Goal: Task Accomplishment & Management: Complete application form

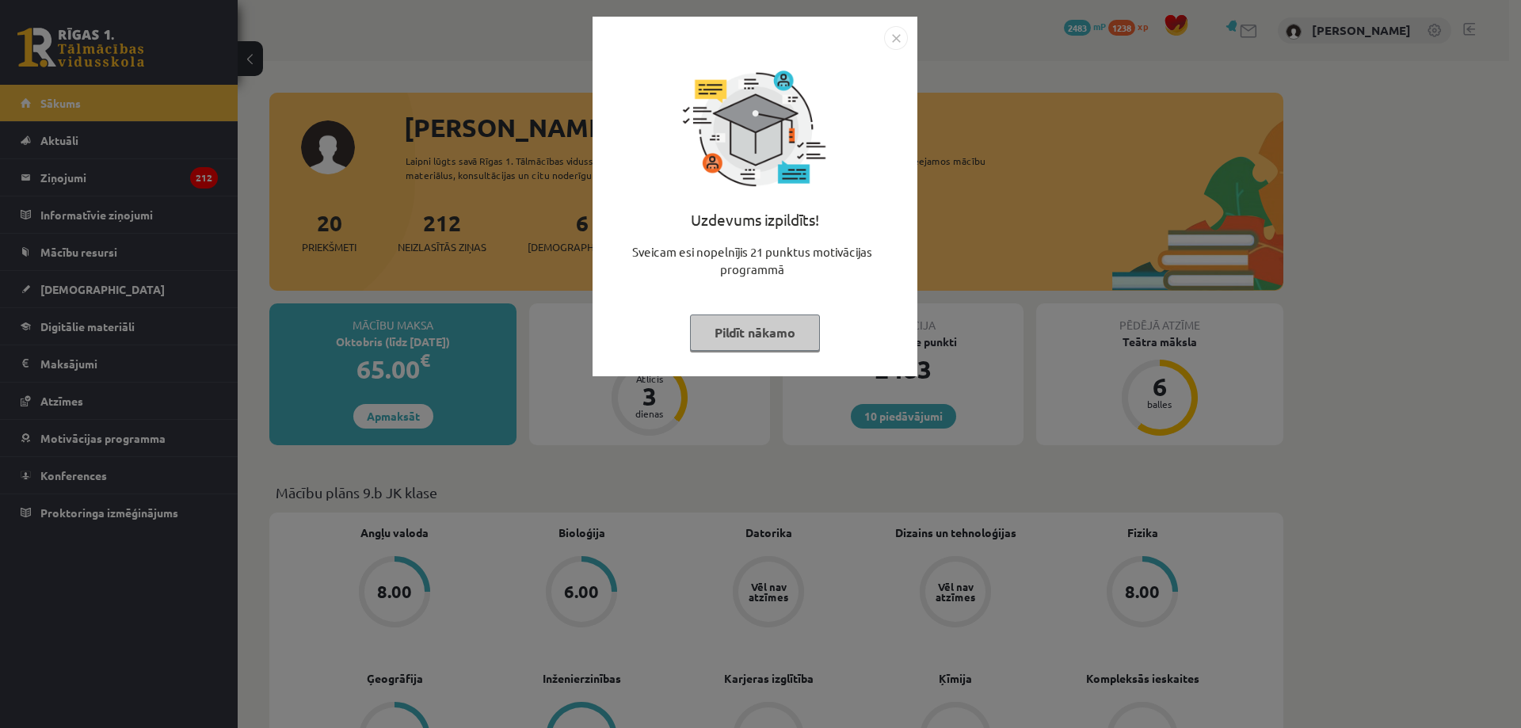
click at [754, 329] on button "Pildīt nākamo" at bounding box center [755, 332] width 130 height 36
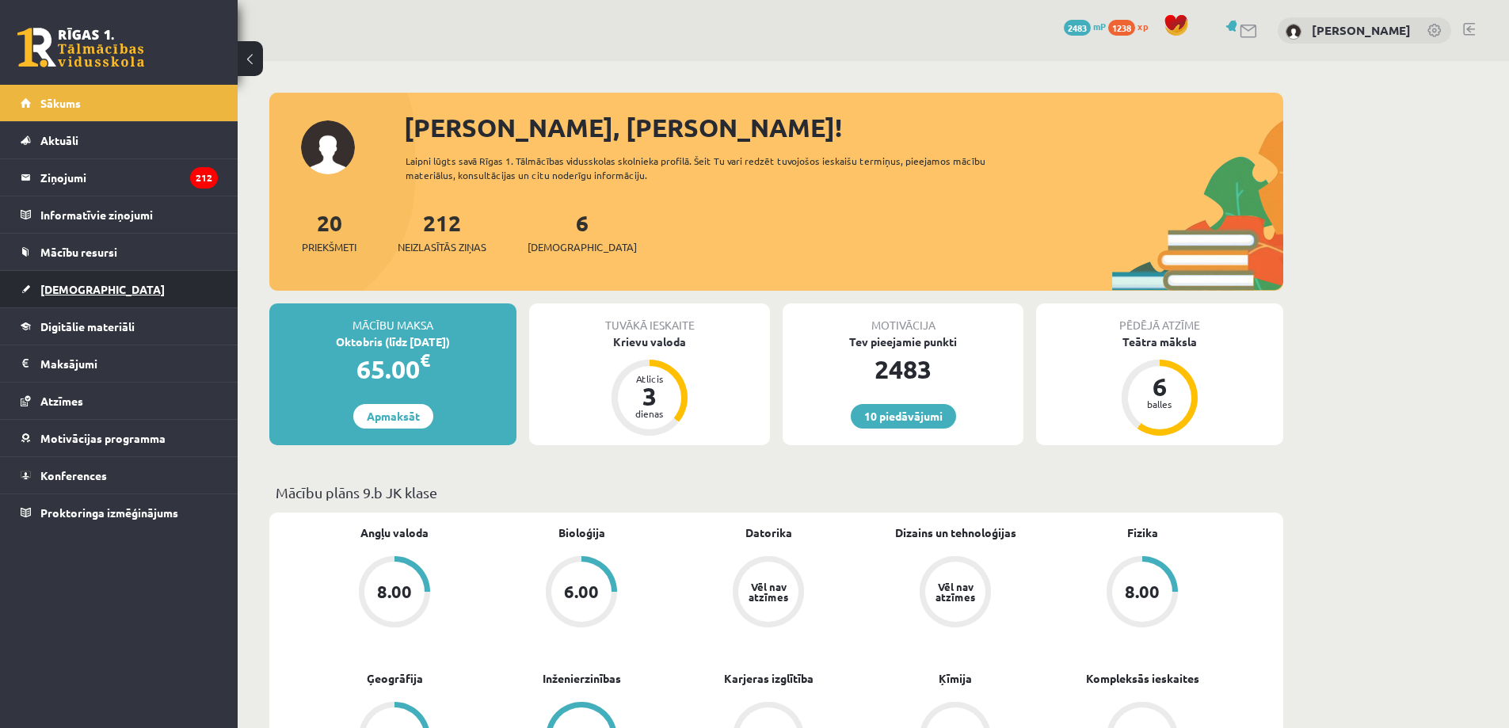
click at [107, 298] on link "[DEMOGRAPHIC_DATA]" at bounding box center [119, 289] width 197 height 36
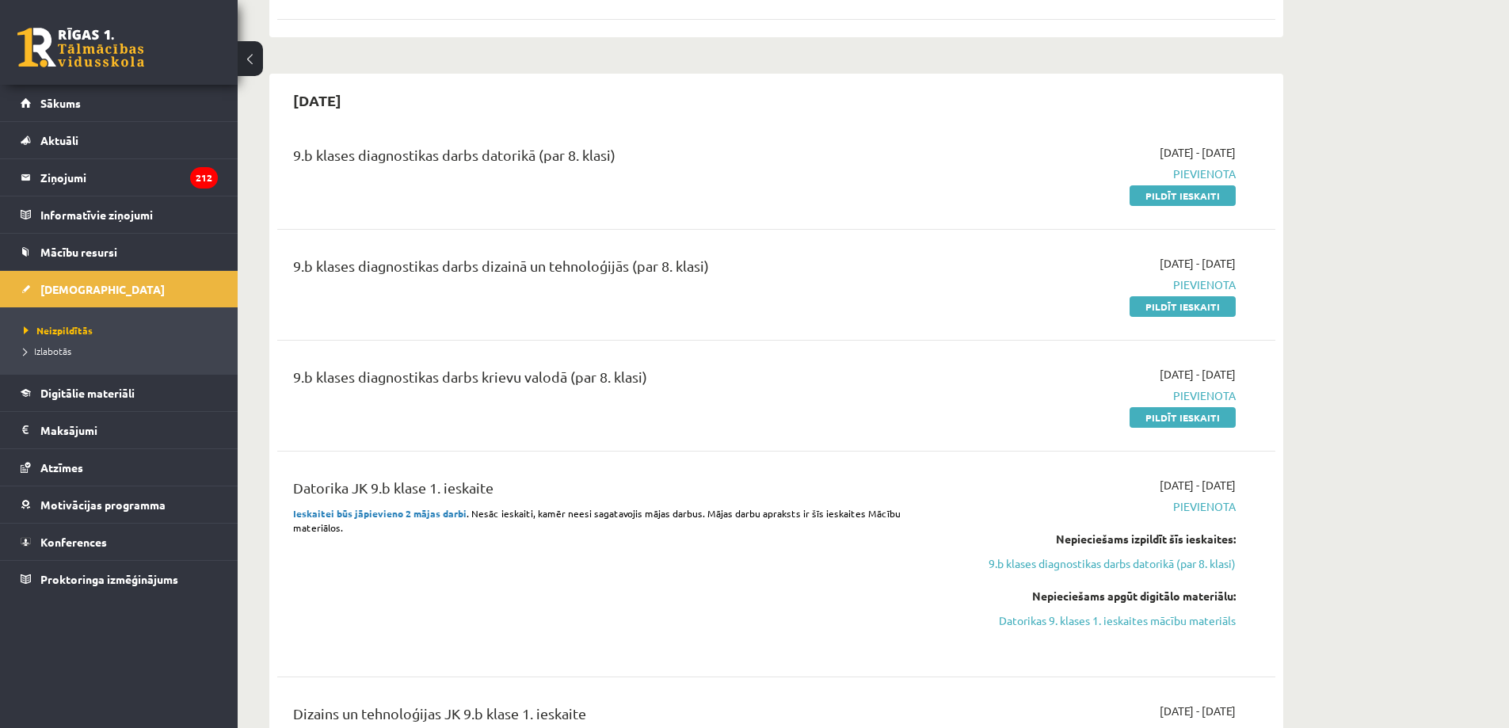
scroll to position [317, 0]
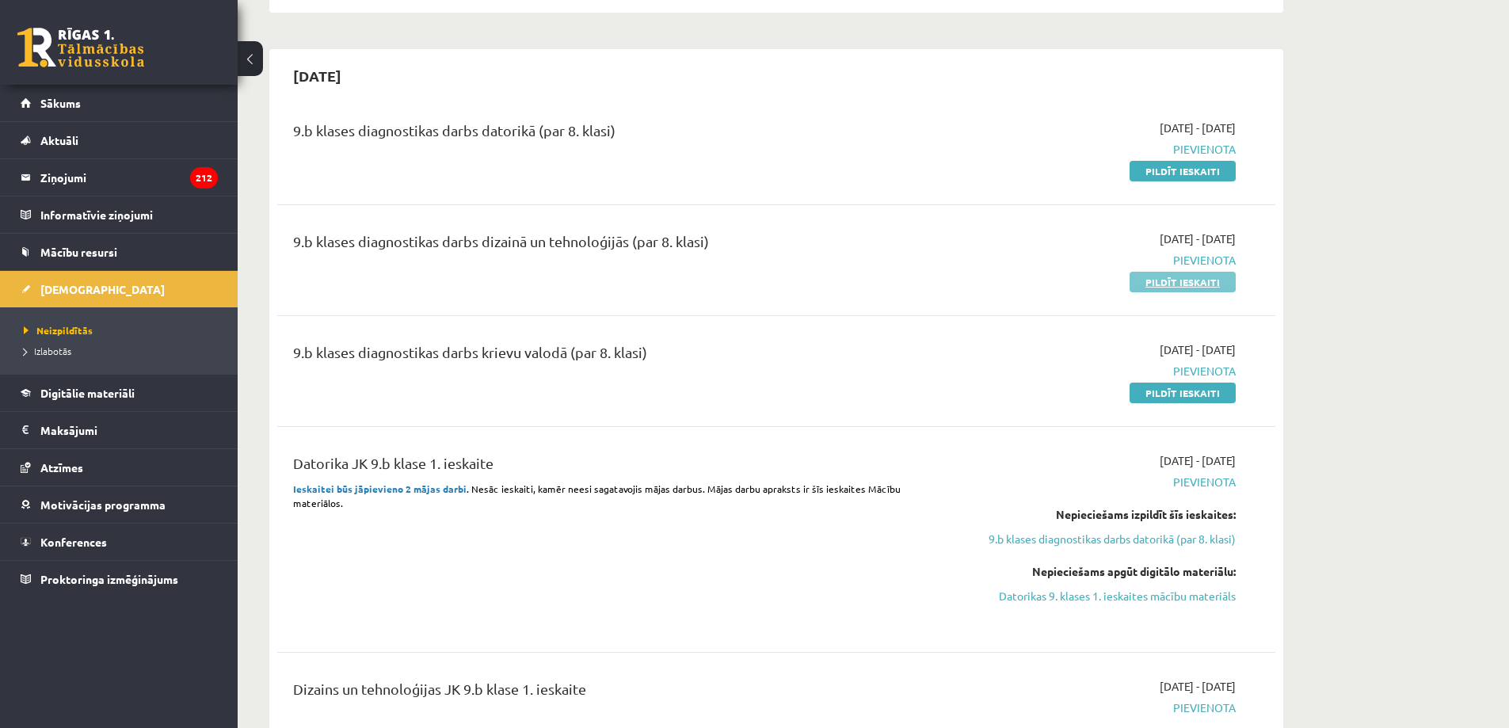
click at [1178, 281] on link "Pildīt ieskaiti" at bounding box center [1182, 282] width 106 height 21
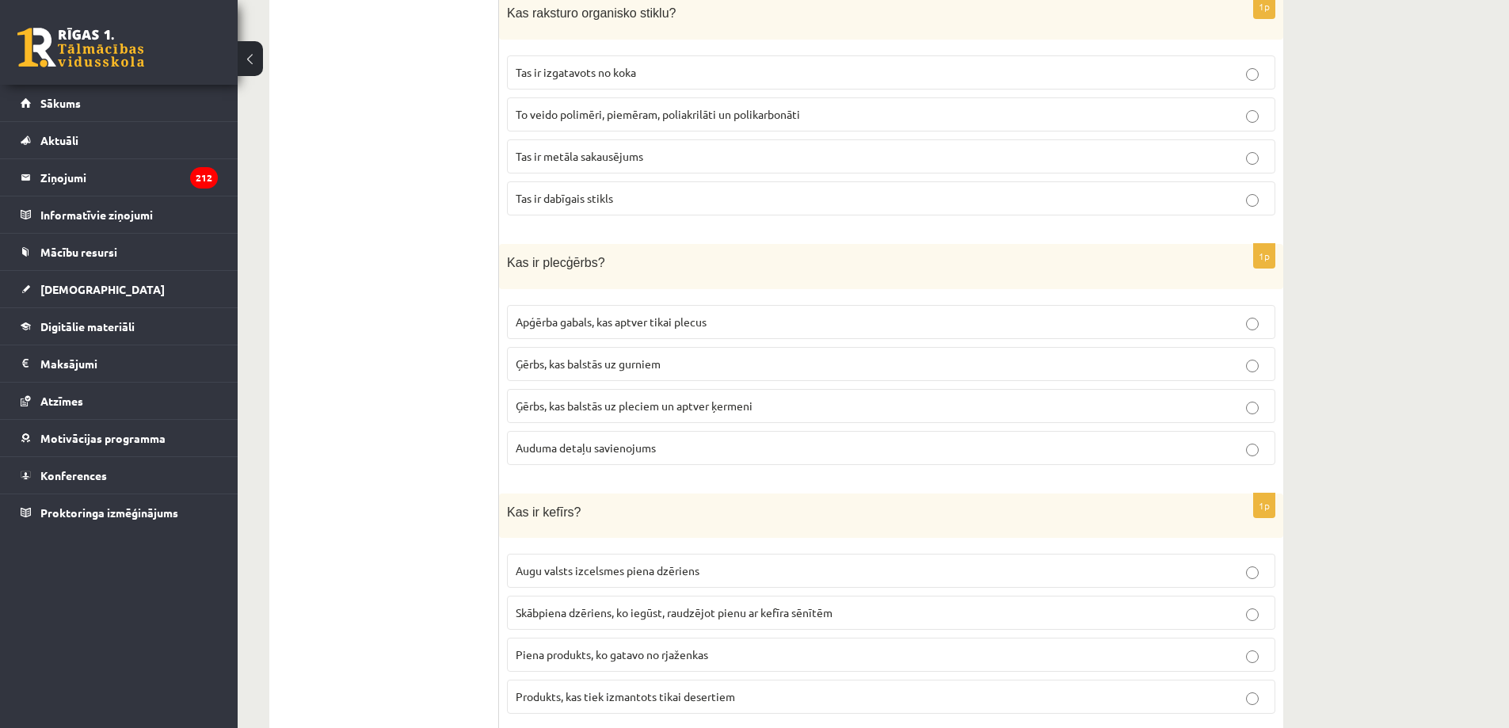
scroll to position [634, 0]
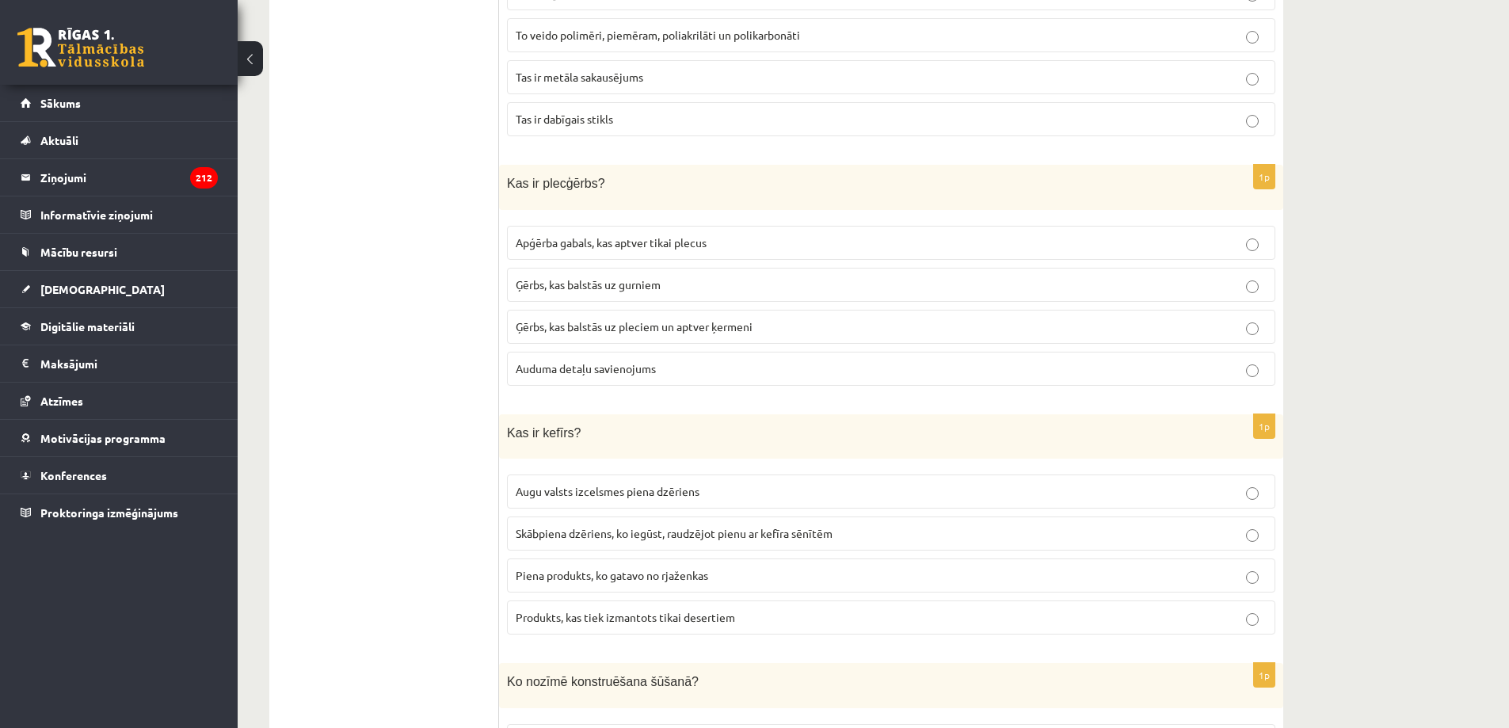
click at [1251, 334] on label "Ģērbs, kas balstās uz pleciem un aptver ķermeni" at bounding box center [891, 327] width 768 height 34
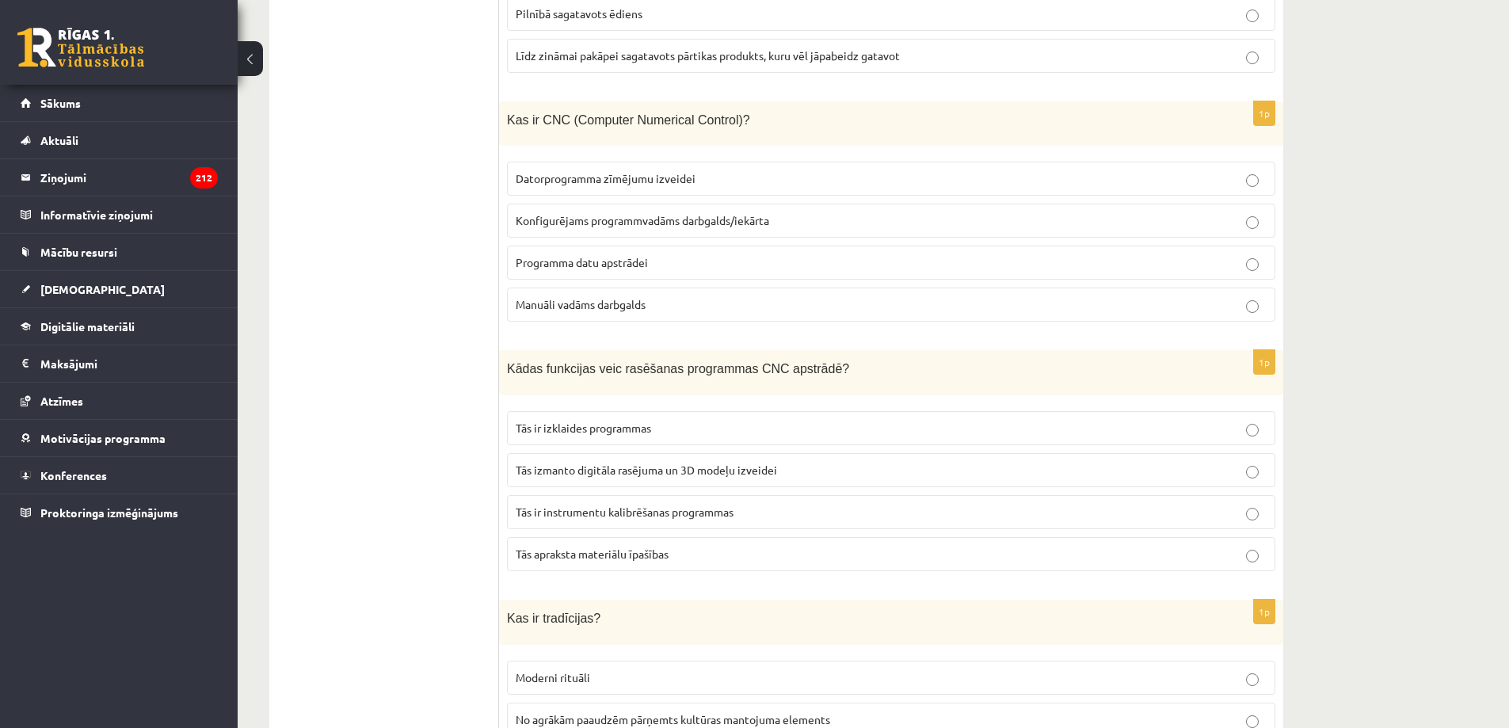
scroll to position [1743, 0]
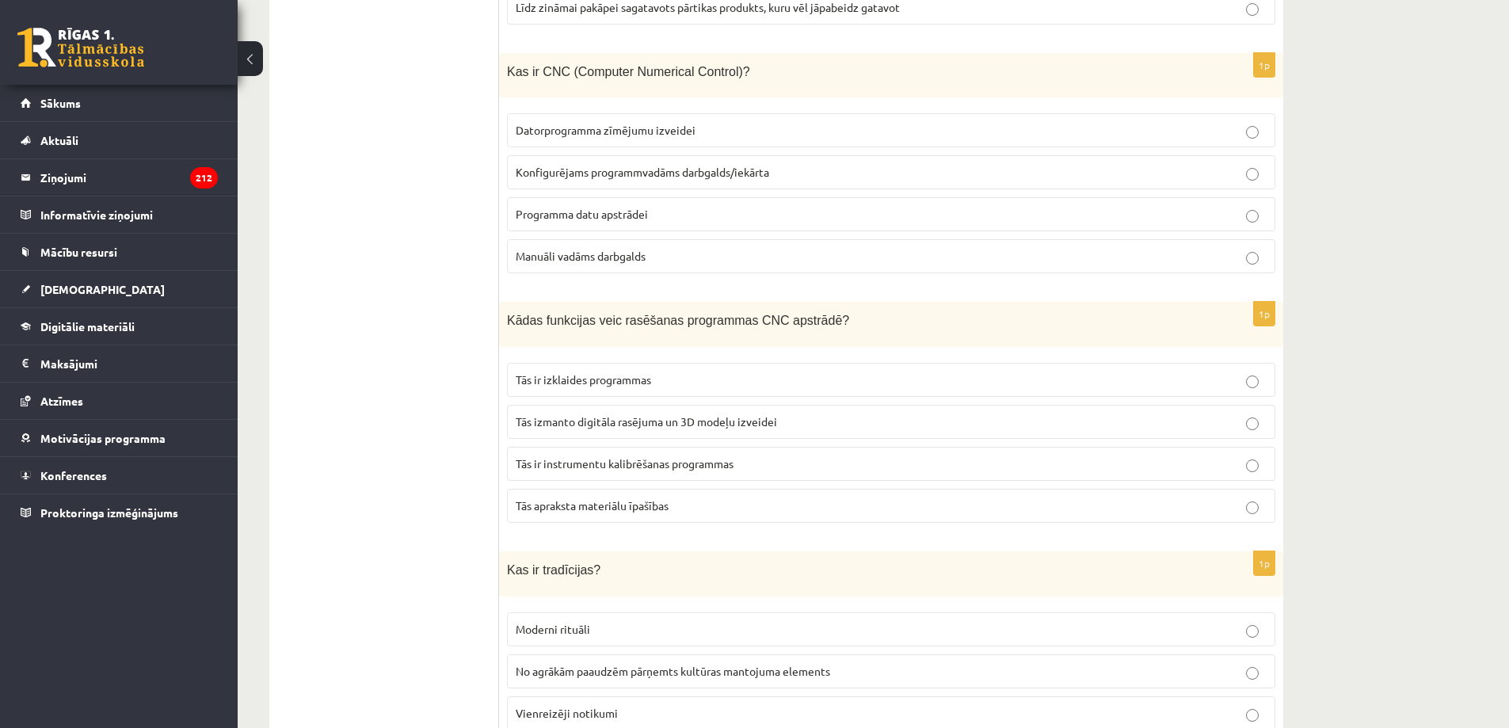
click at [1259, 136] on label "Datorprogramma zīmējumu izveidei" at bounding box center [891, 130] width 768 height 34
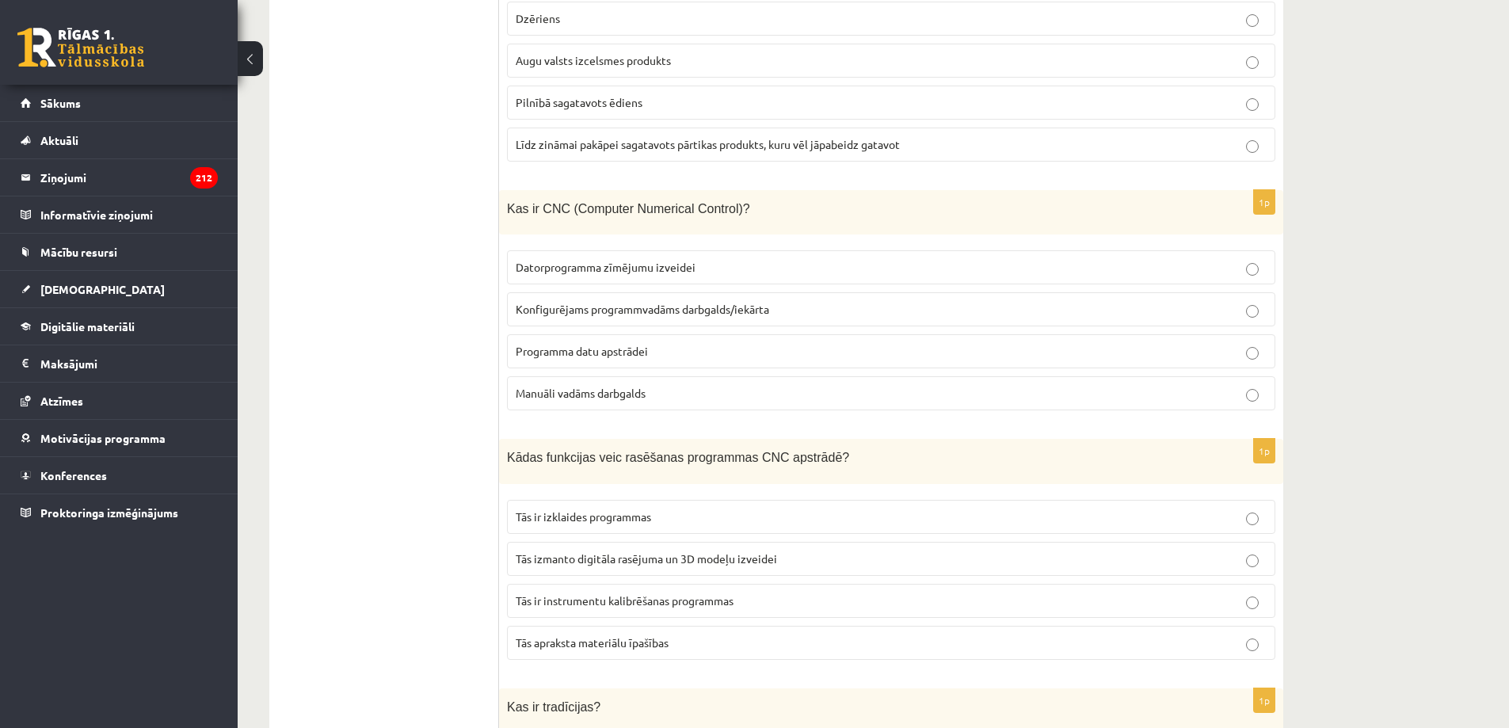
scroll to position [1584, 0]
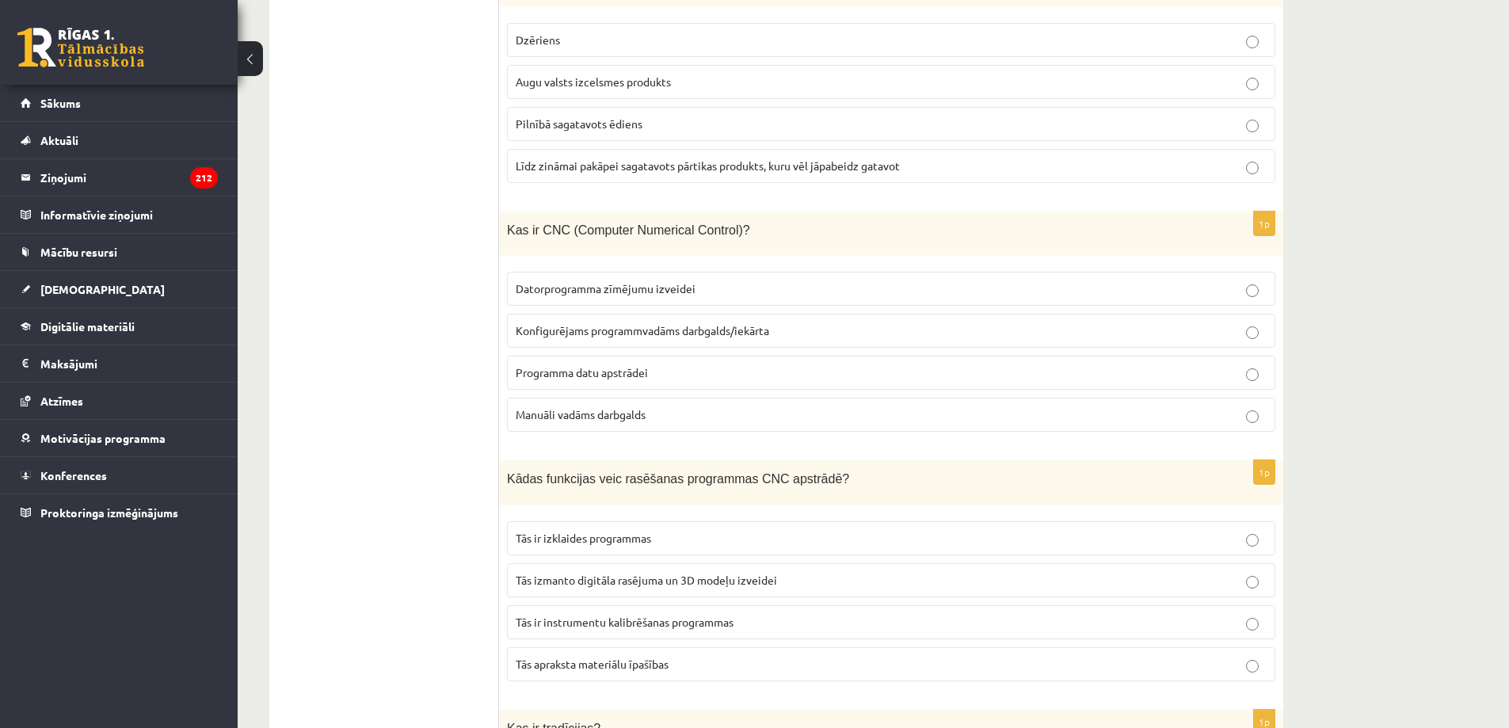
click at [875, 332] on p "Konfigurējams programmvadāms darbgalds/iekārta" at bounding box center [891, 330] width 751 height 17
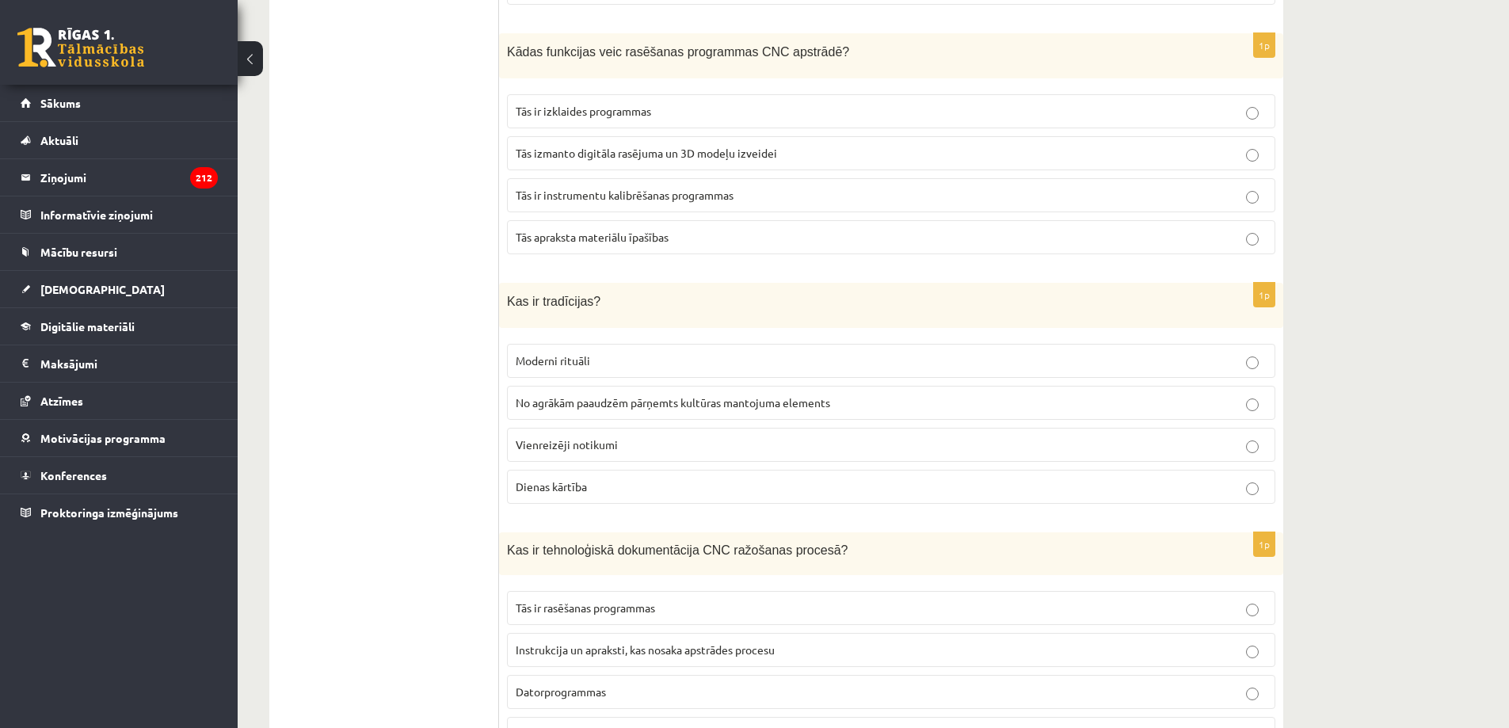
scroll to position [2059, 0]
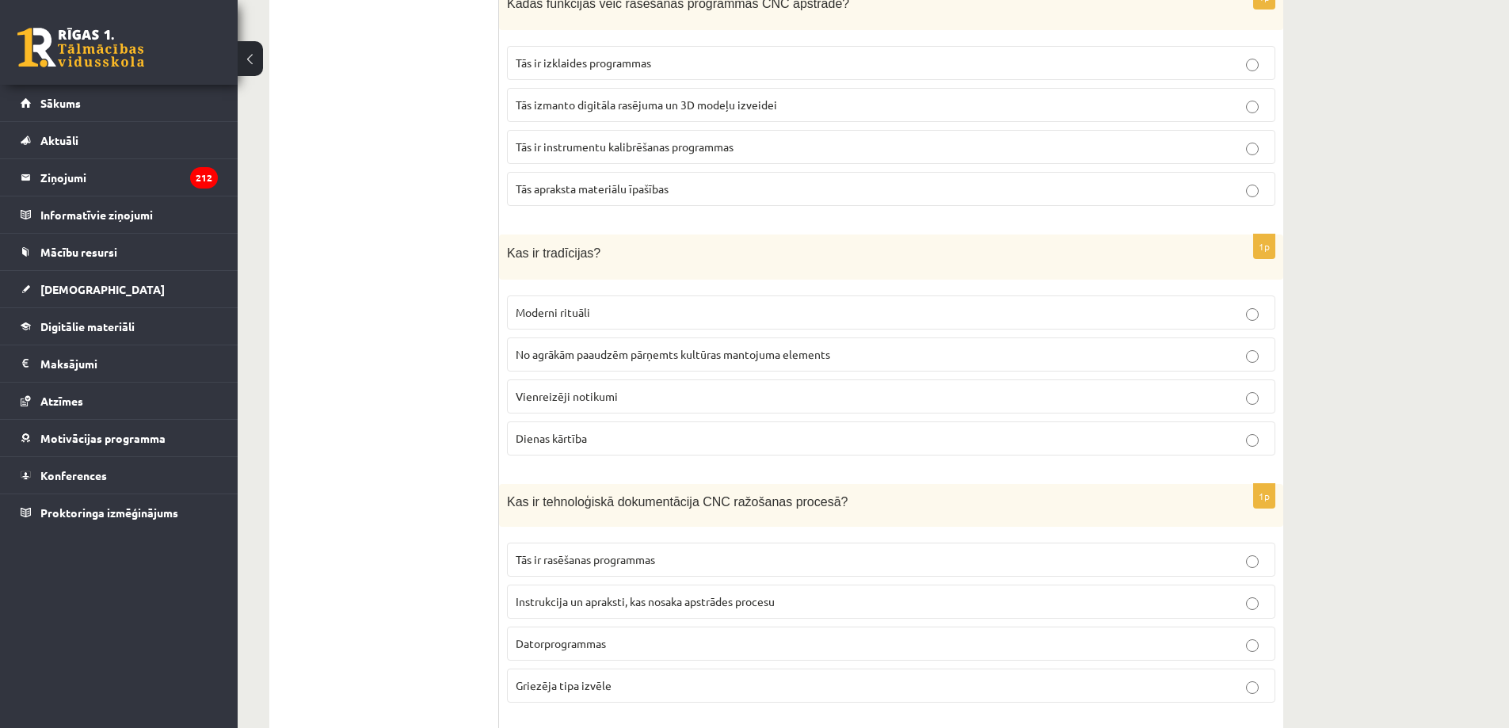
click at [1054, 352] on p "No agrākām paaudzēm pārņemts kultūras mantojuma elements" at bounding box center [891, 354] width 751 height 17
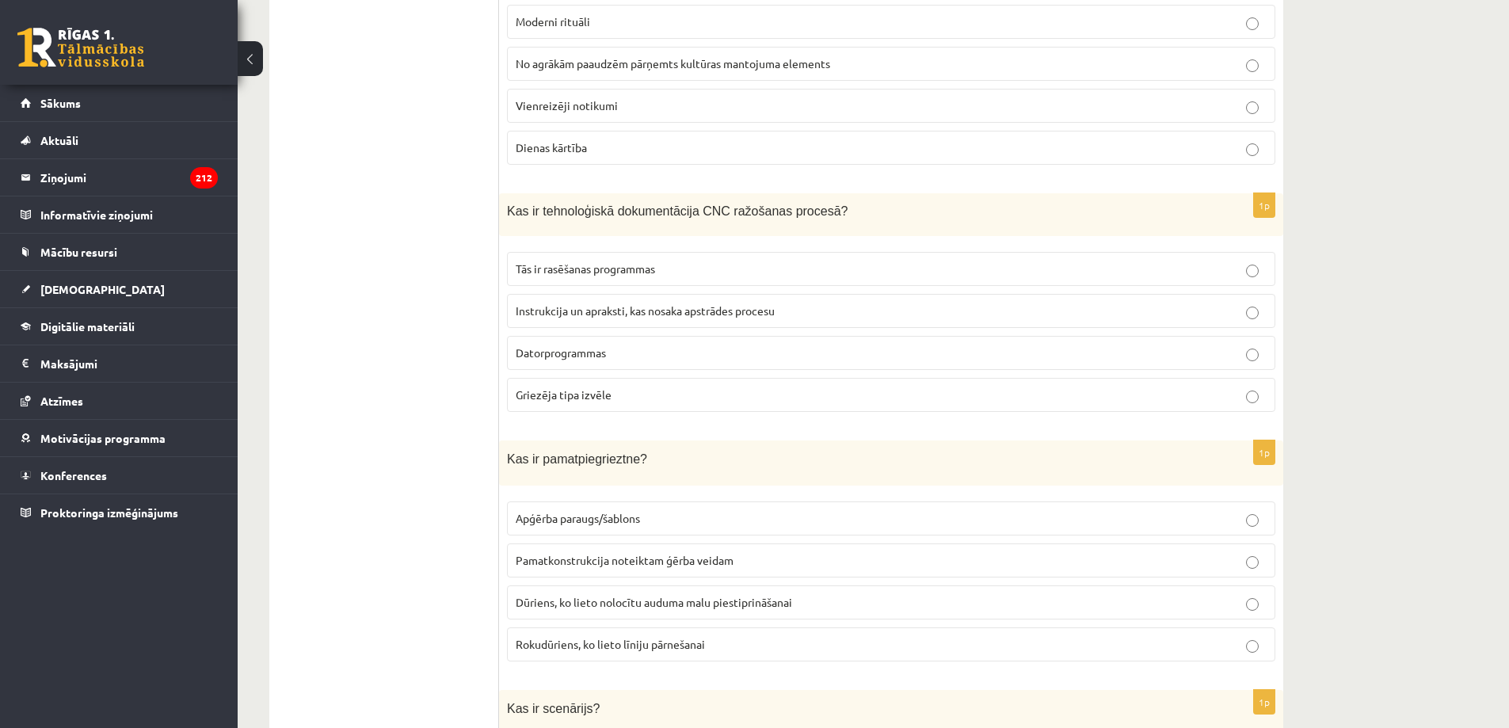
scroll to position [2376, 0]
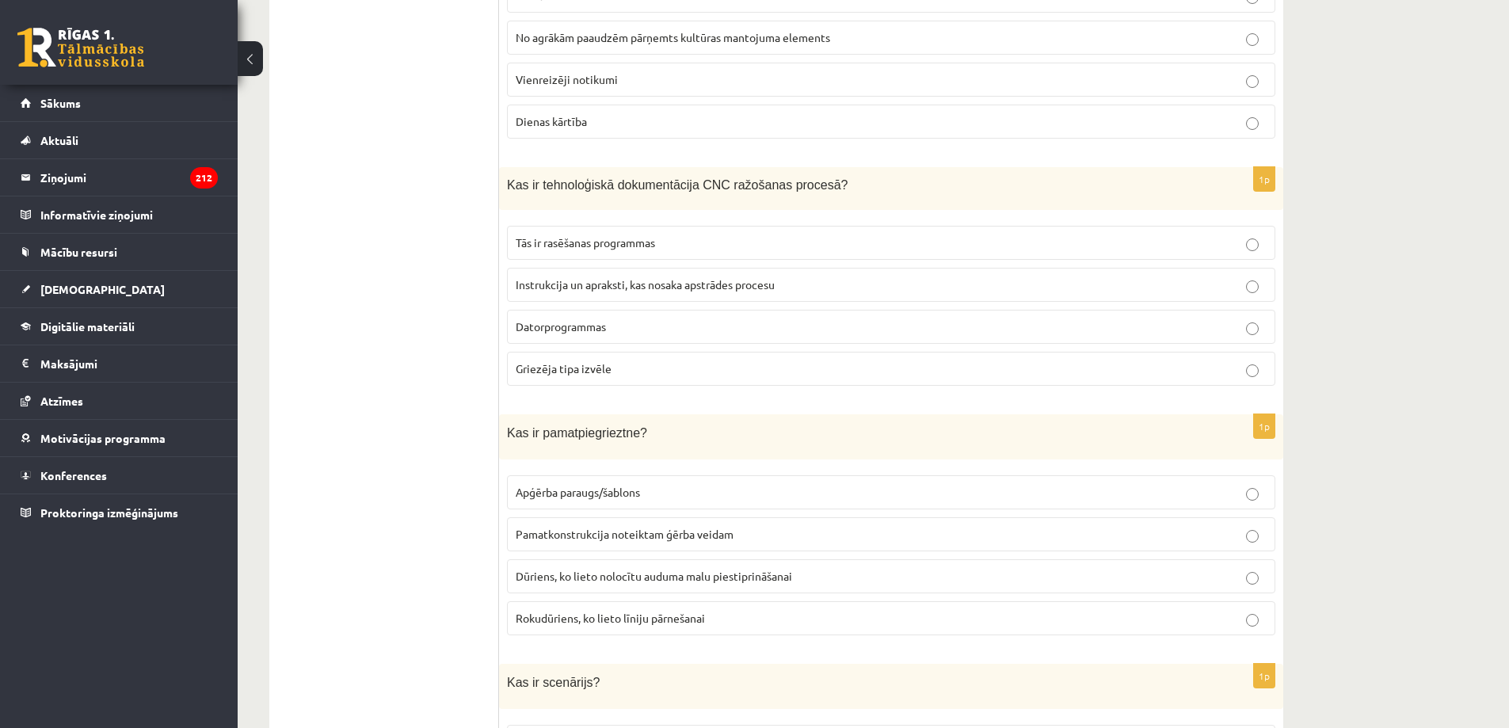
click at [1244, 370] on p "Griezēja tipa izvēle" at bounding box center [891, 368] width 751 height 17
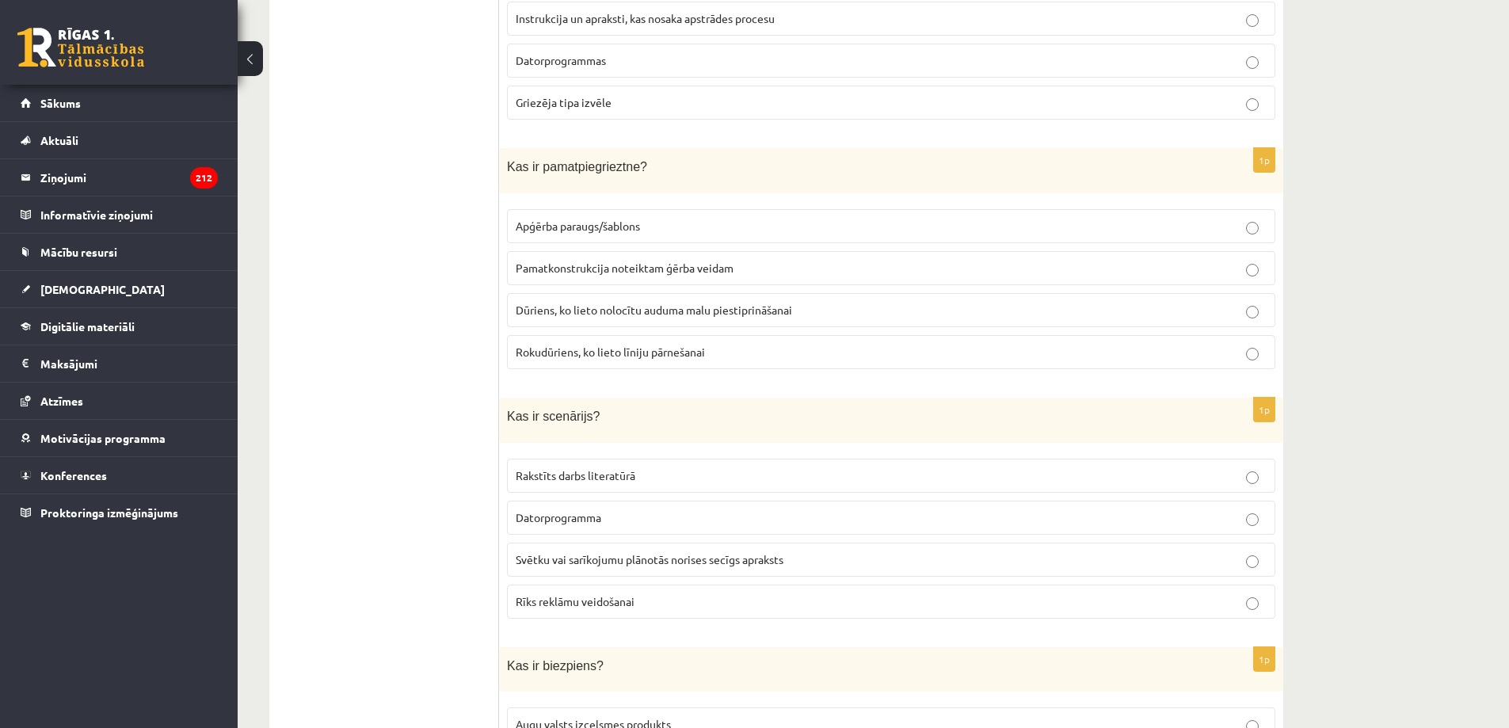
scroll to position [2614, 0]
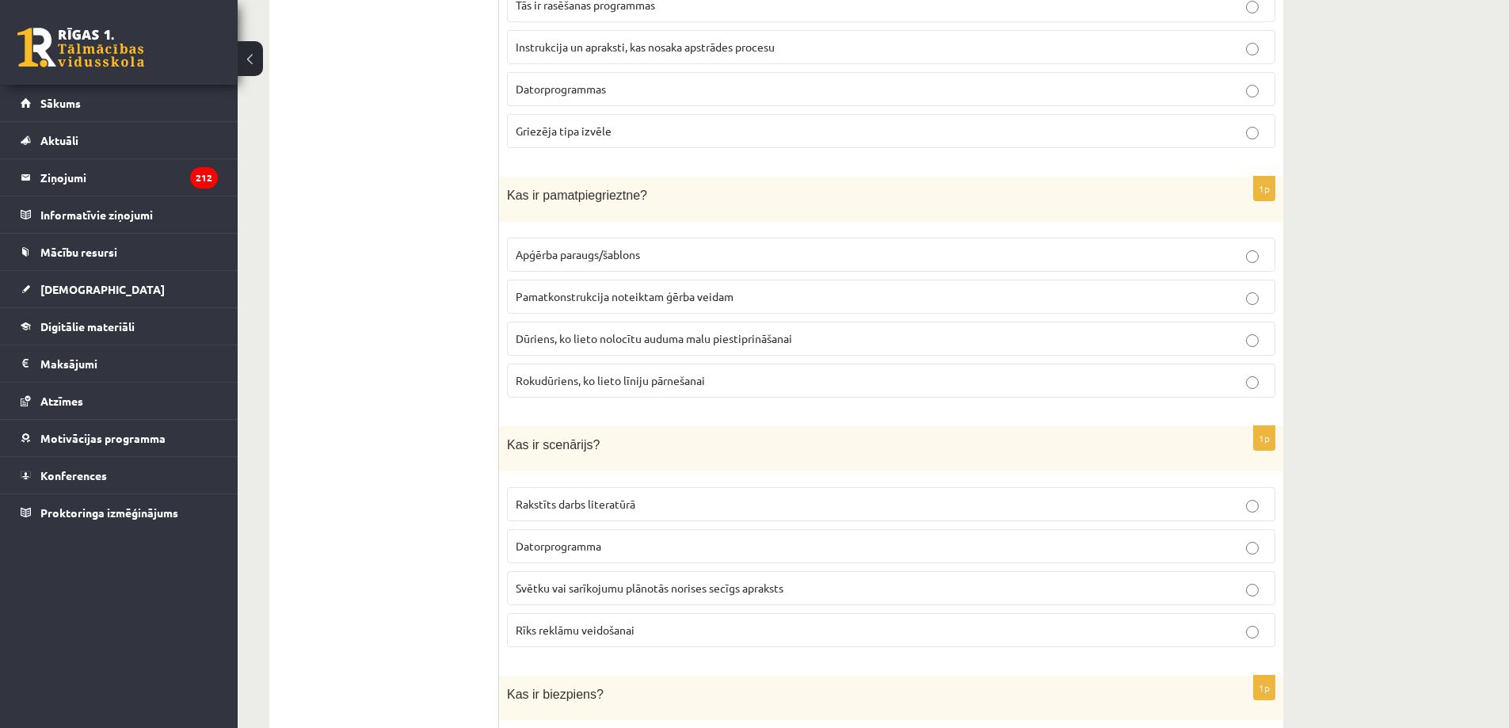
click at [970, 248] on p "Apģērba paraugs/šablons" at bounding box center [891, 254] width 751 height 17
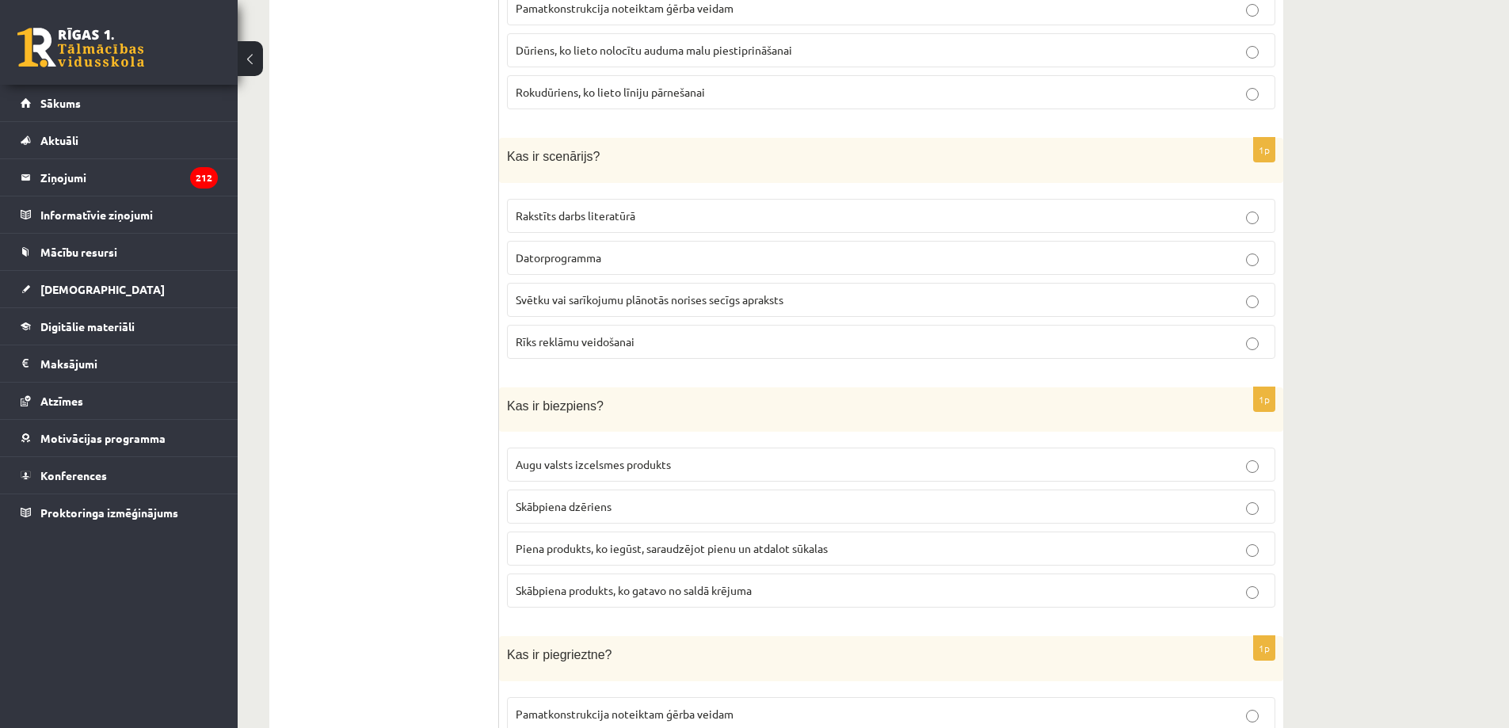
scroll to position [2931, 0]
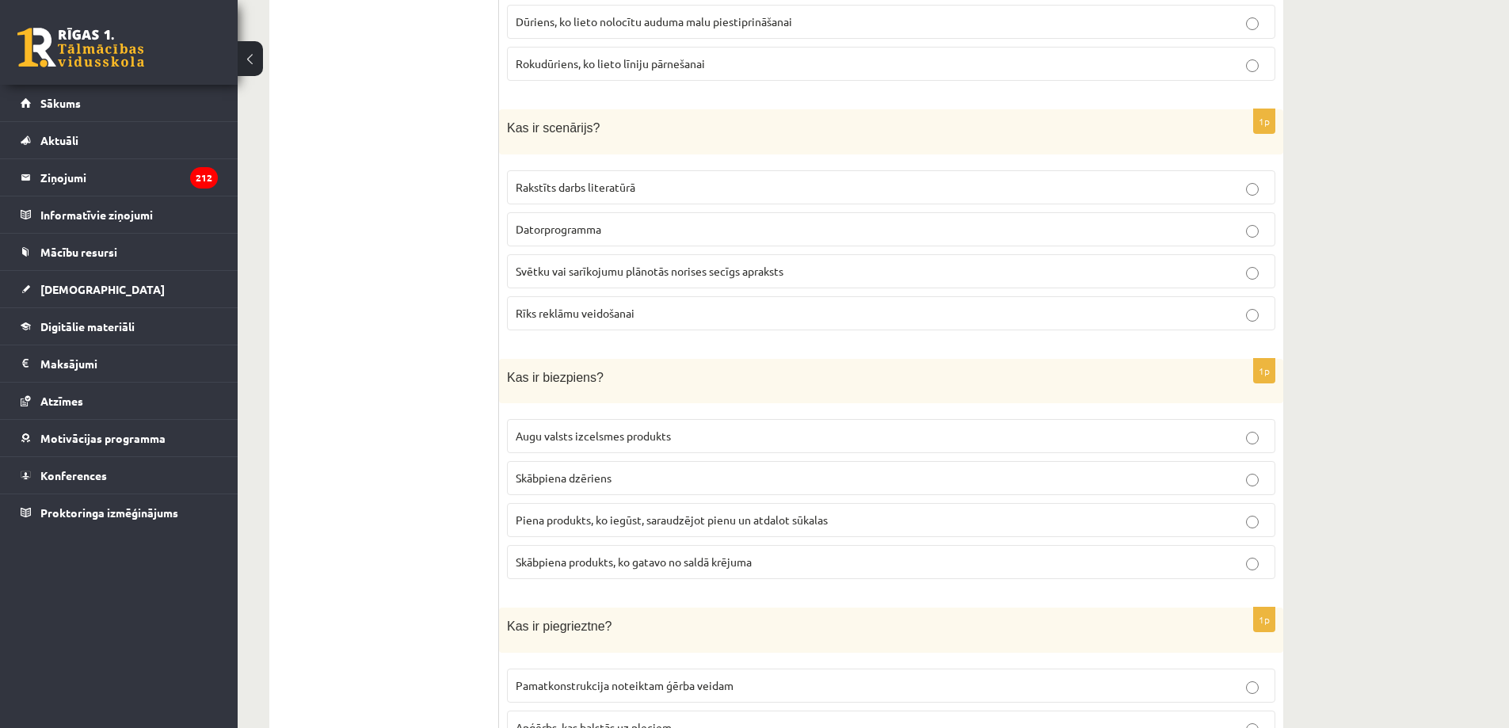
click at [1036, 188] on label "Rakstīts darbs literatūrā" at bounding box center [891, 187] width 768 height 34
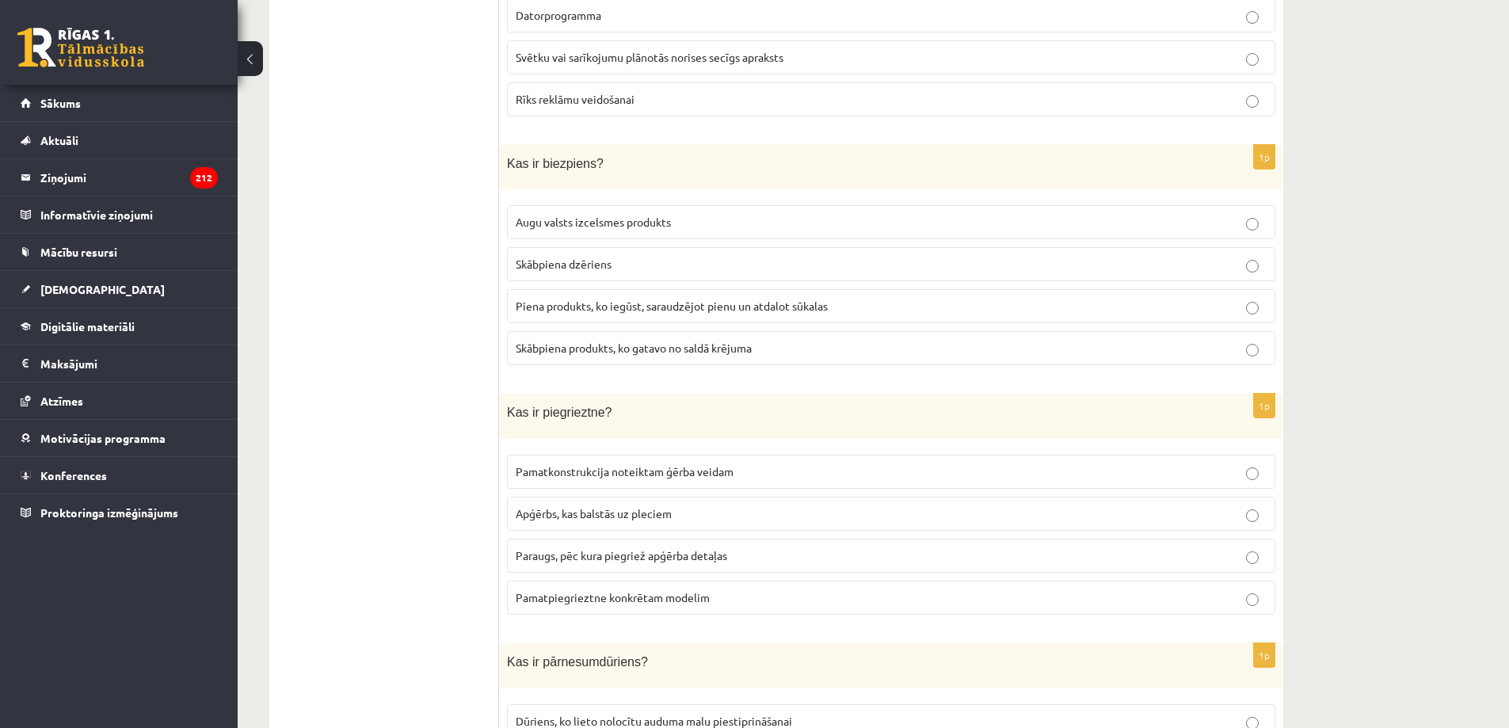
scroll to position [3168, 0]
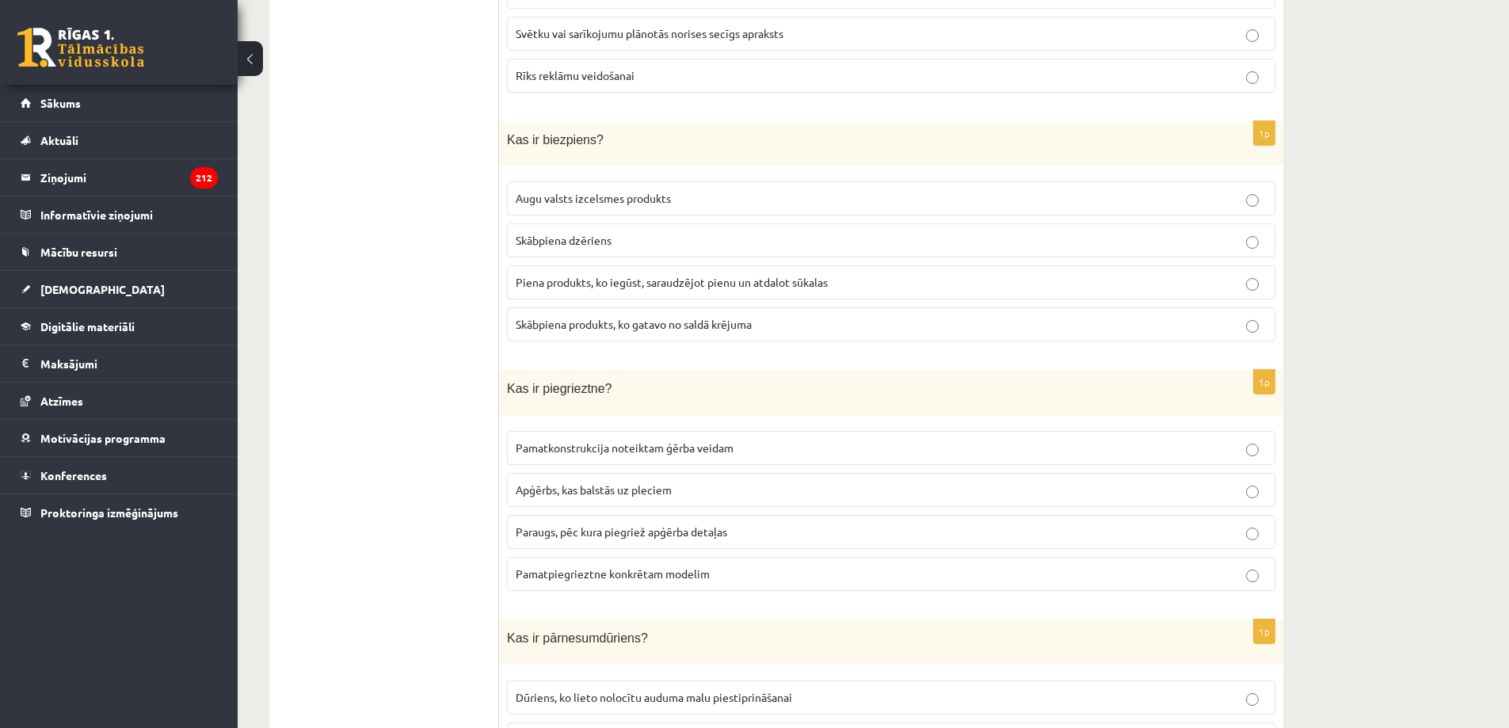
click at [959, 280] on p "Piena produkts, ko iegūst, saraudzējot pienu un atdalot sūkalas" at bounding box center [891, 282] width 751 height 17
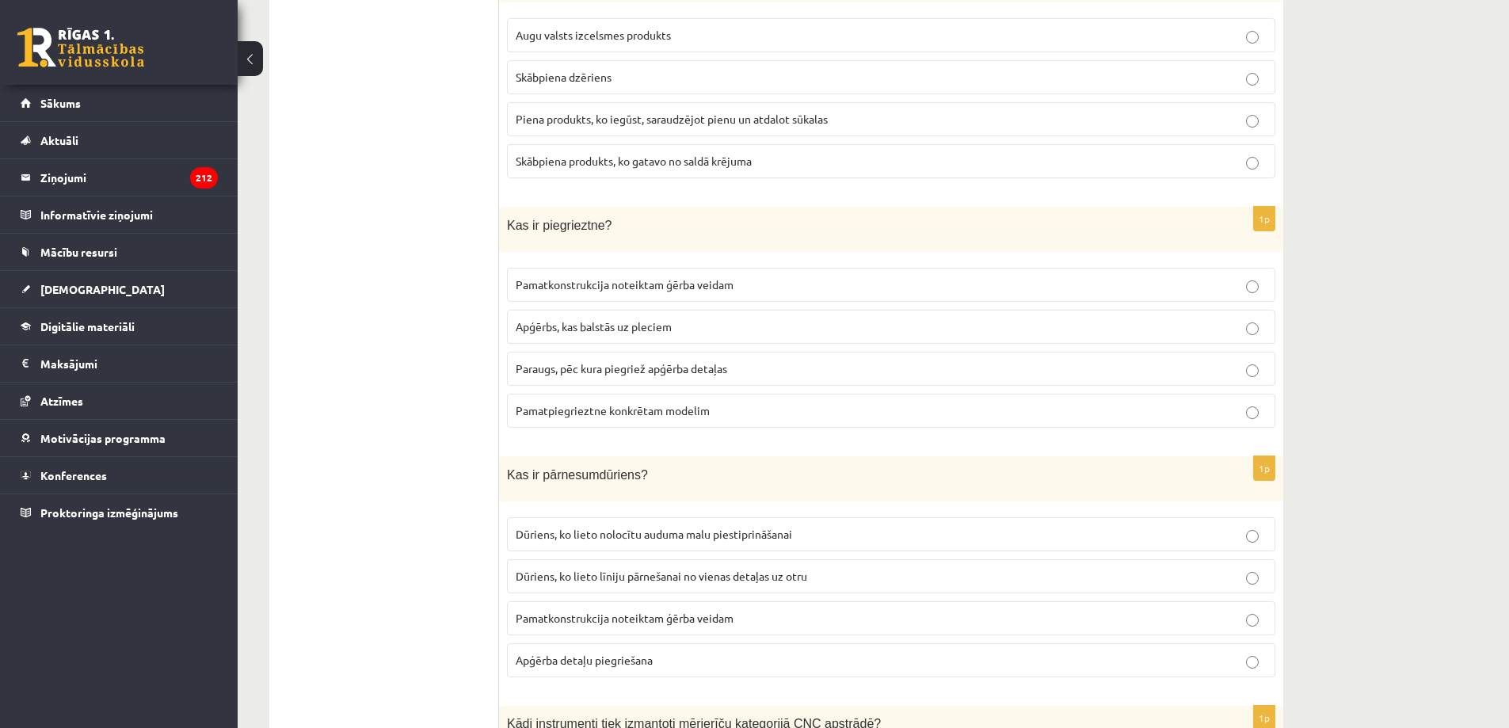
scroll to position [3406, 0]
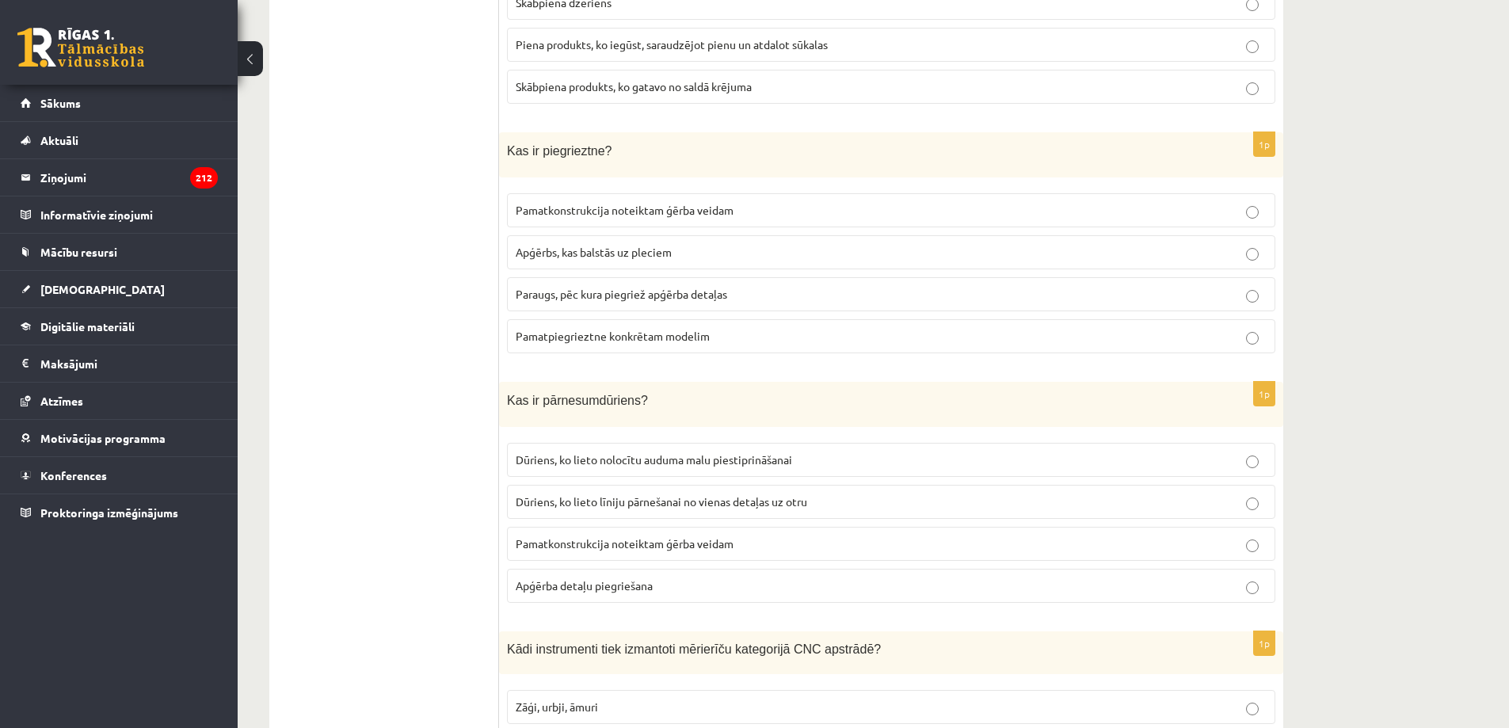
click at [758, 293] on label "Paraugs, pēc kura piegriež apģērba detaļas" at bounding box center [891, 294] width 768 height 34
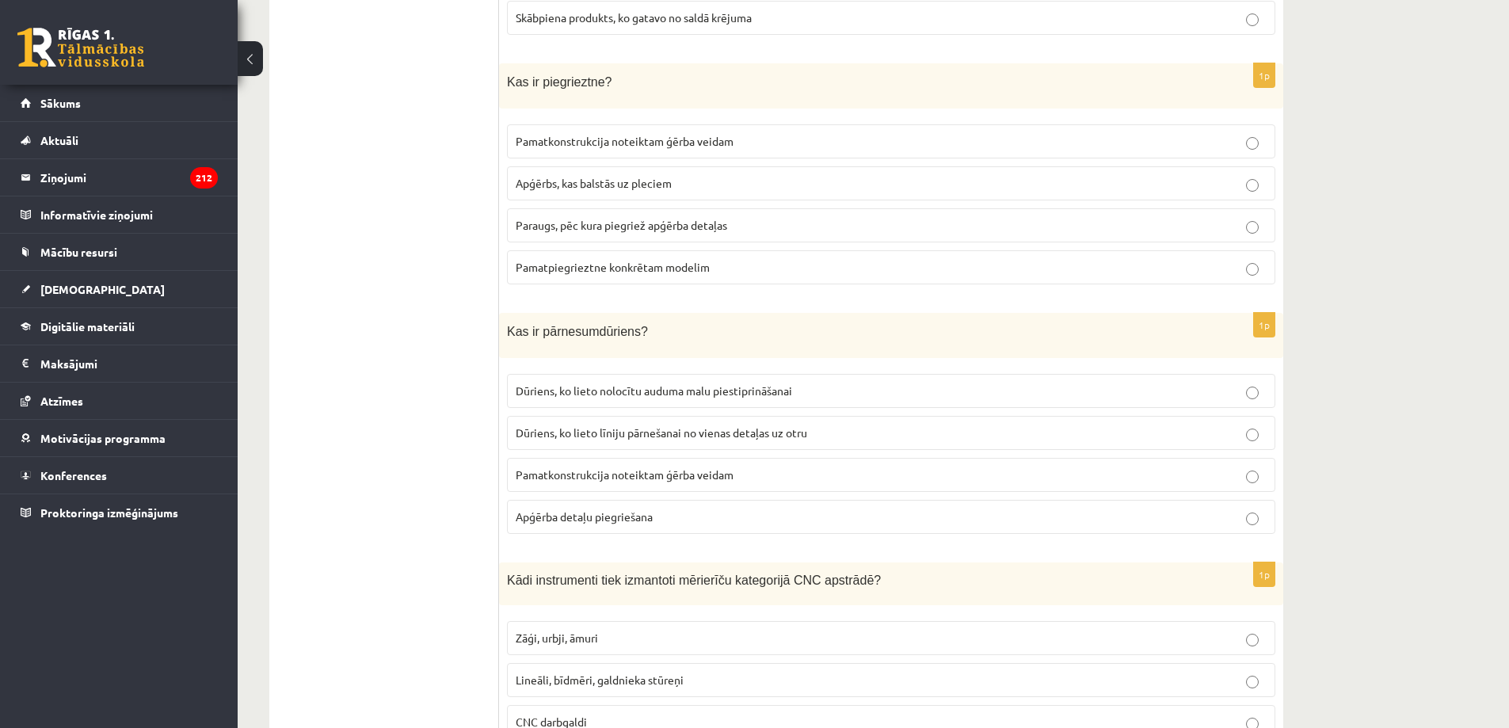
scroll to position [3564, 0]
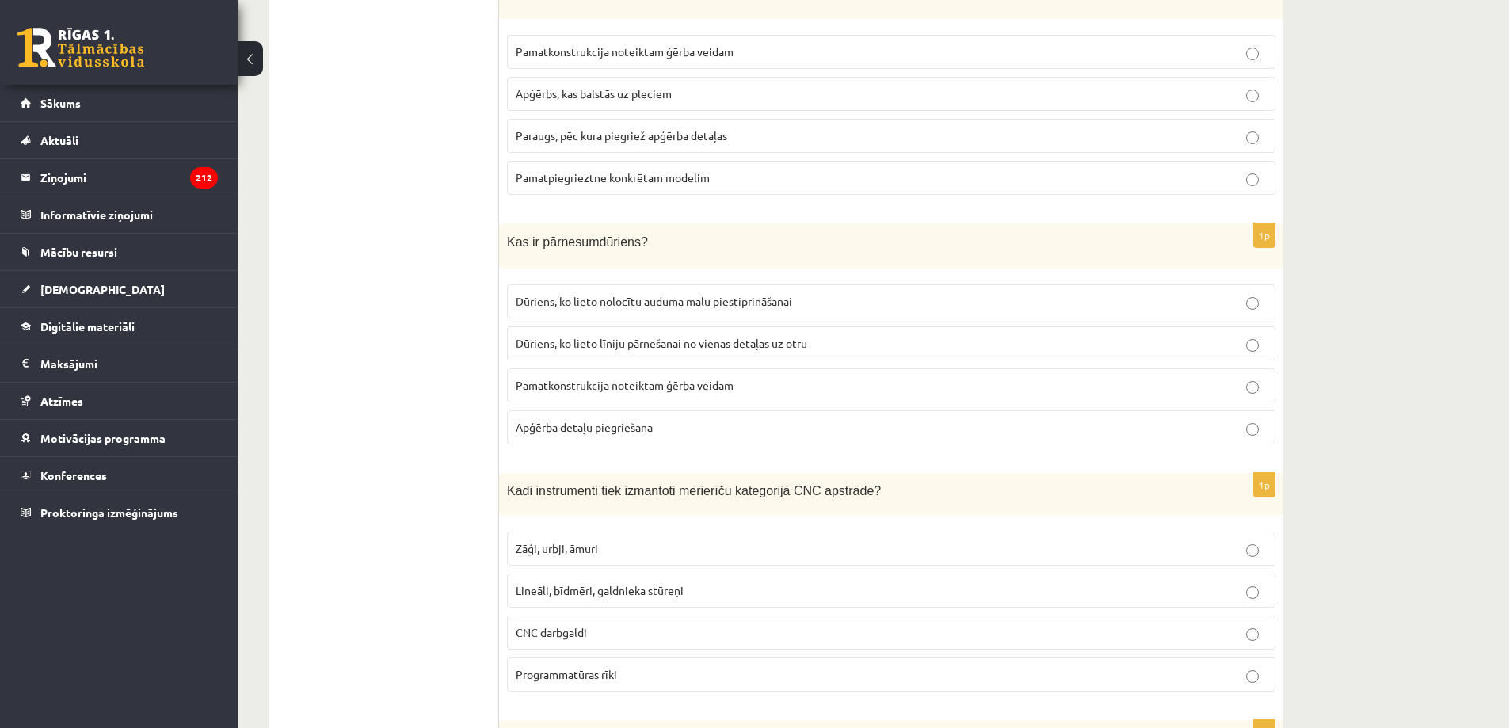
click at [822, 335] on p "Dūriens, ko lieto līniju pārnešanai no vienas detaļas uz otru" at bounding box center [891, 343] width 751 height 17
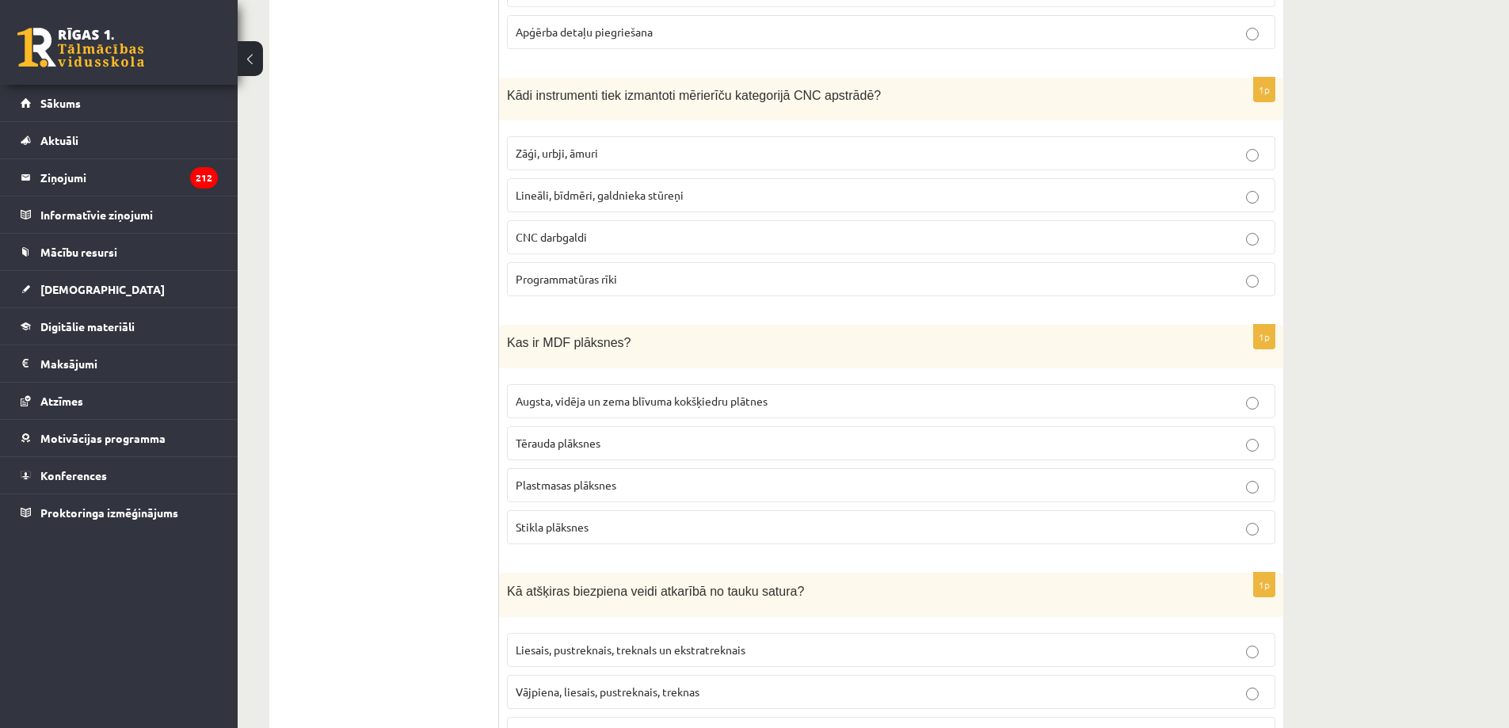
scroll to position [3960, 0]
click at [731, 234] on p "CNC darbgaldi" at bounding box center [891, 236] width 751 height 17
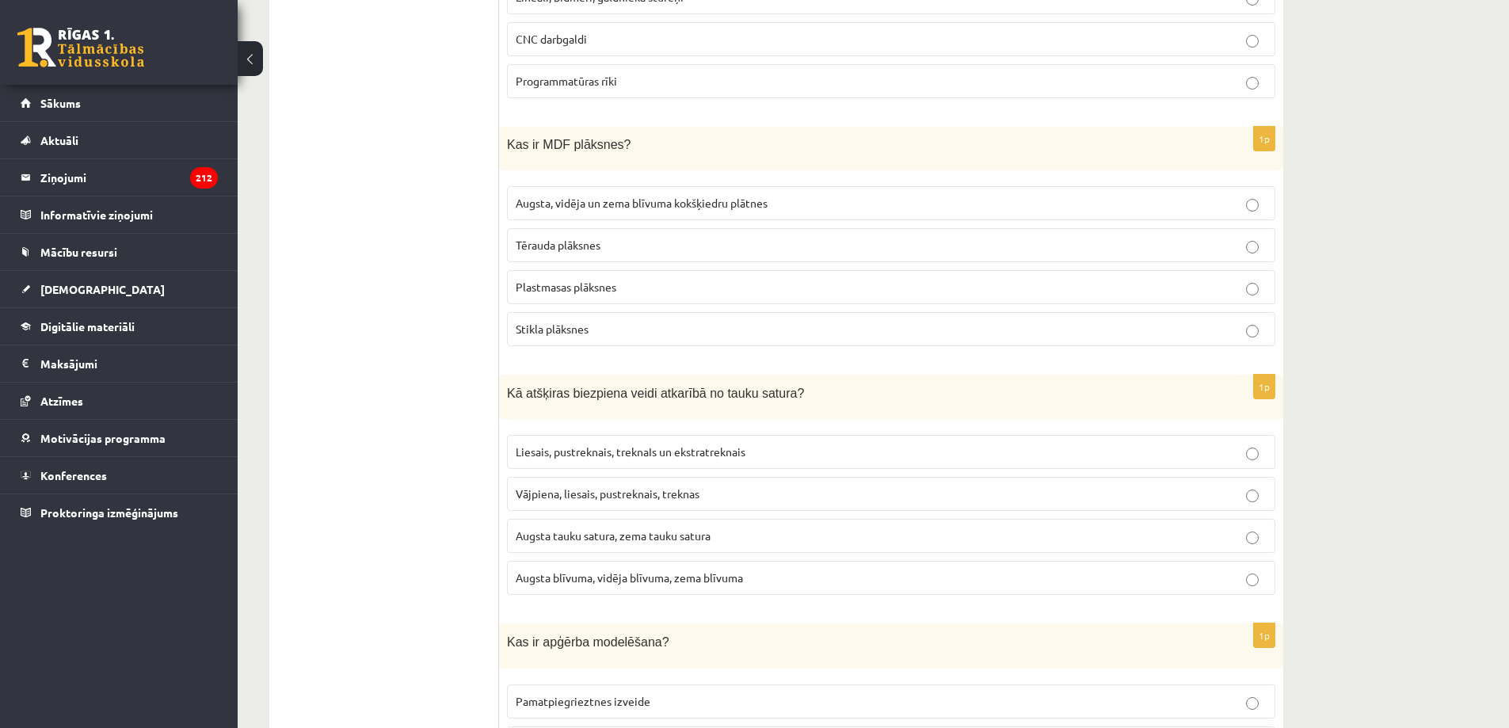
scroll to position [4198, 0]
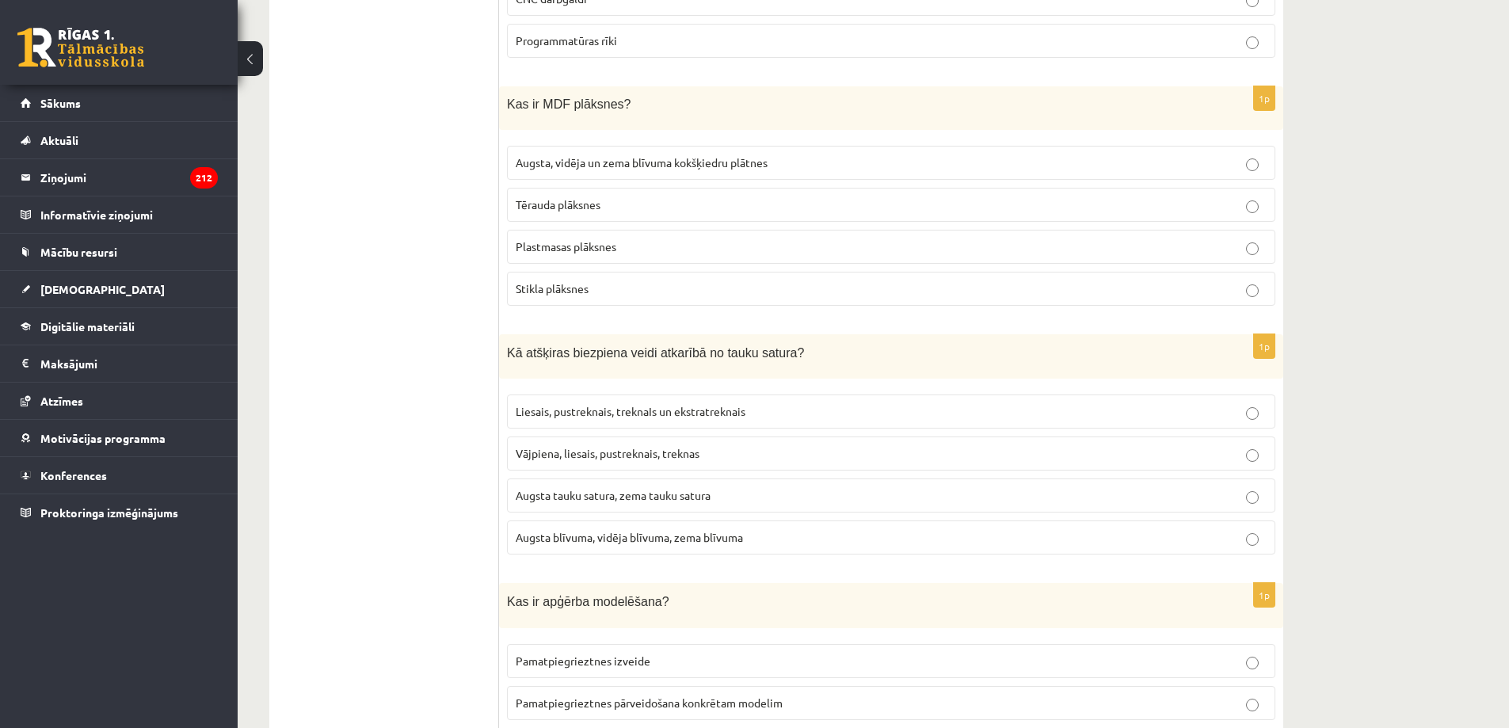
click at [702, 155] on span "Augsta, vidēja un zema blīvuma kokšķiedru plātnes" at bounding box center [642, 162] width 252 height 14
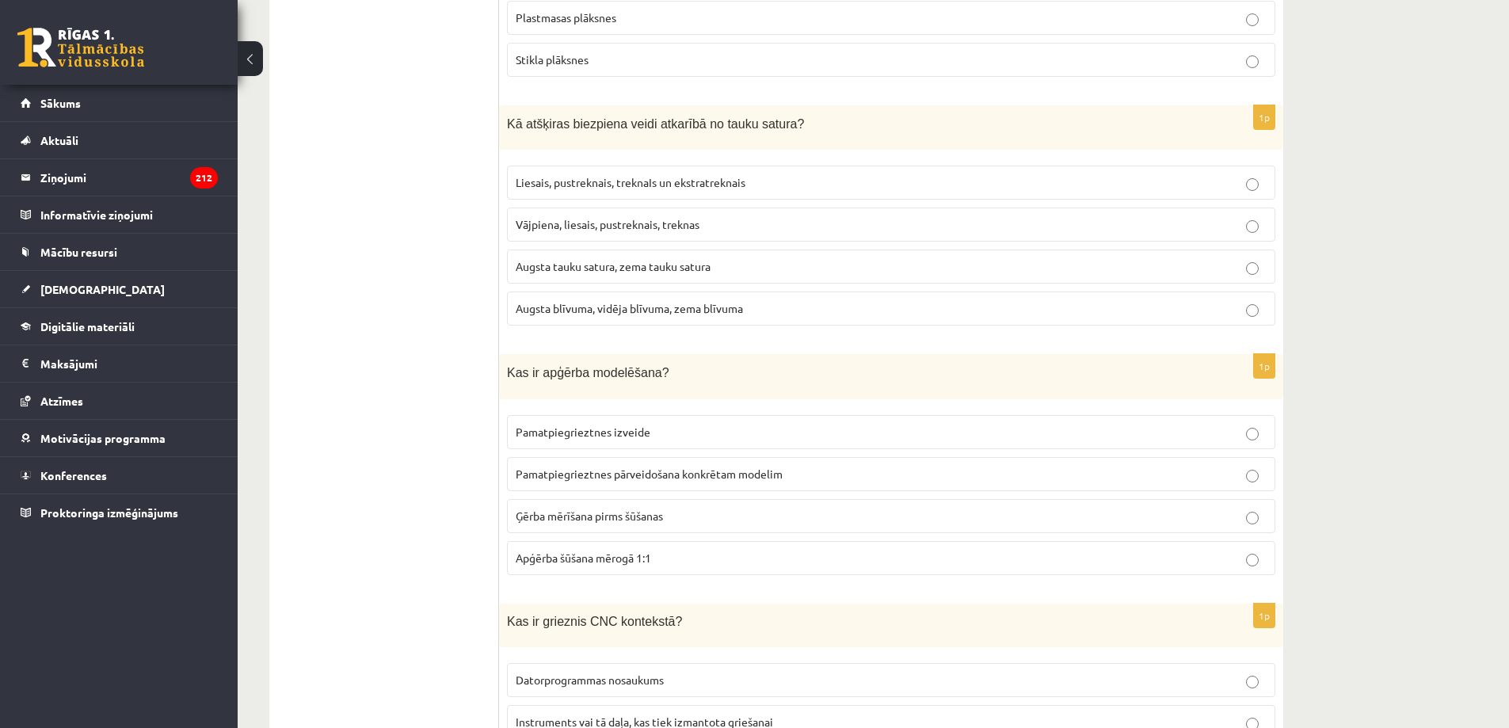
scroll to position [4436, 0]
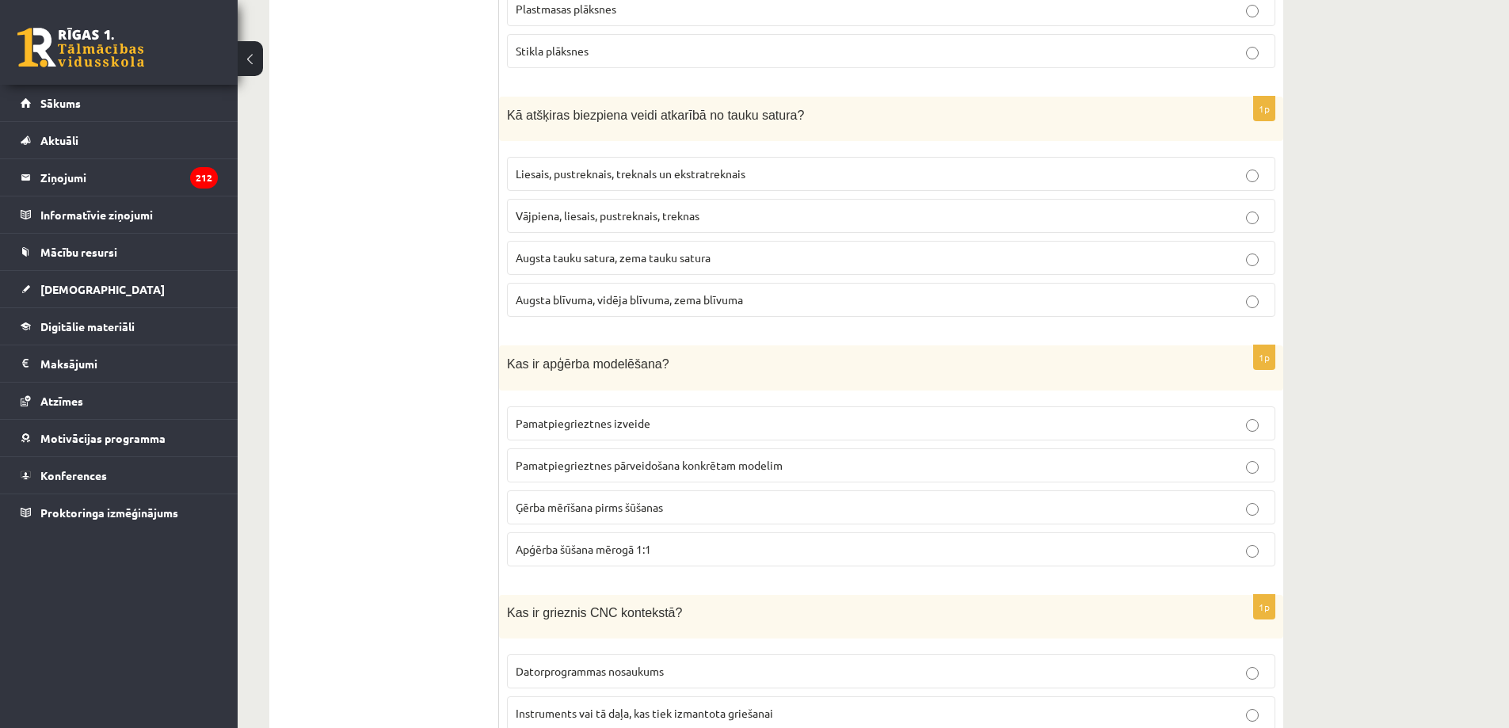
click at [691, 257] on label "Augsta tauku satura, zema tauku satura" at bounding box center [891, 258] width 768 height 34
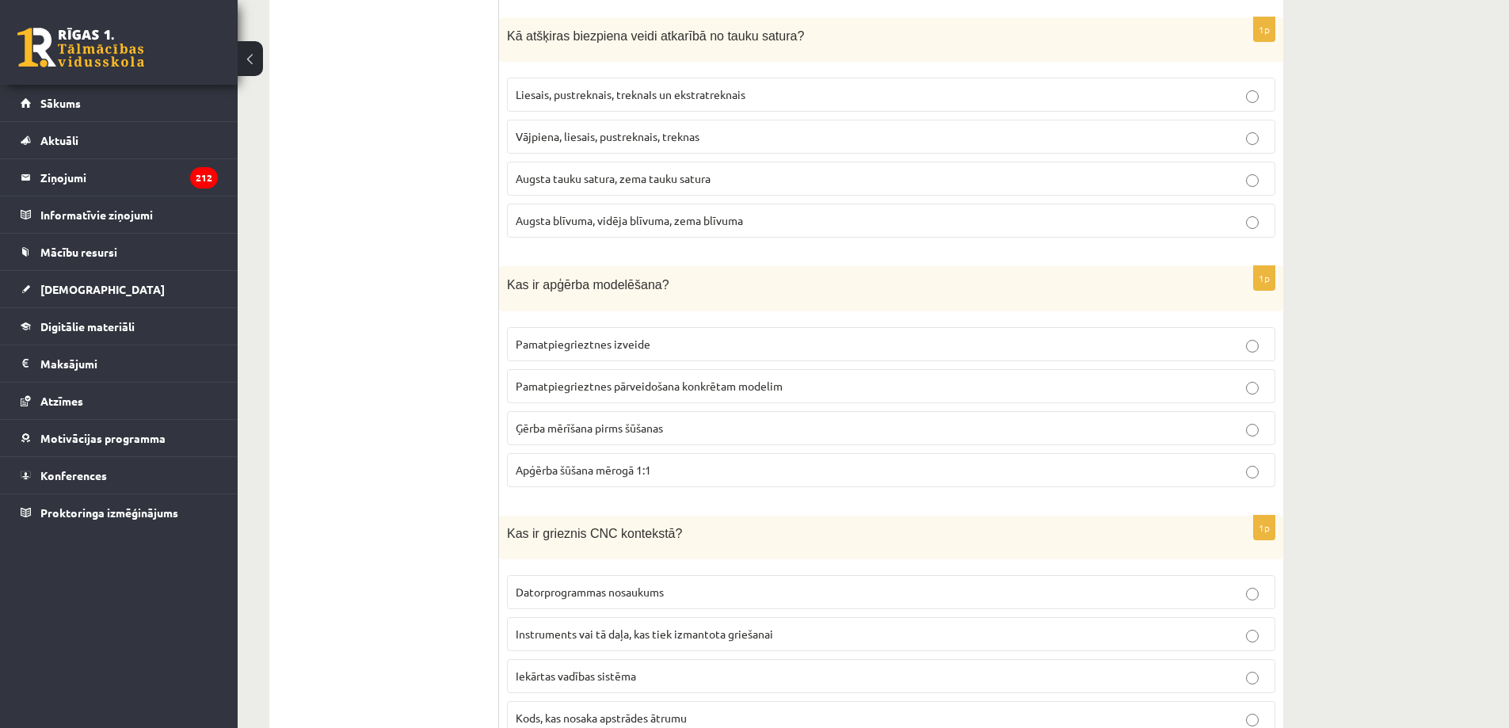
scroll to position [4594, 0]
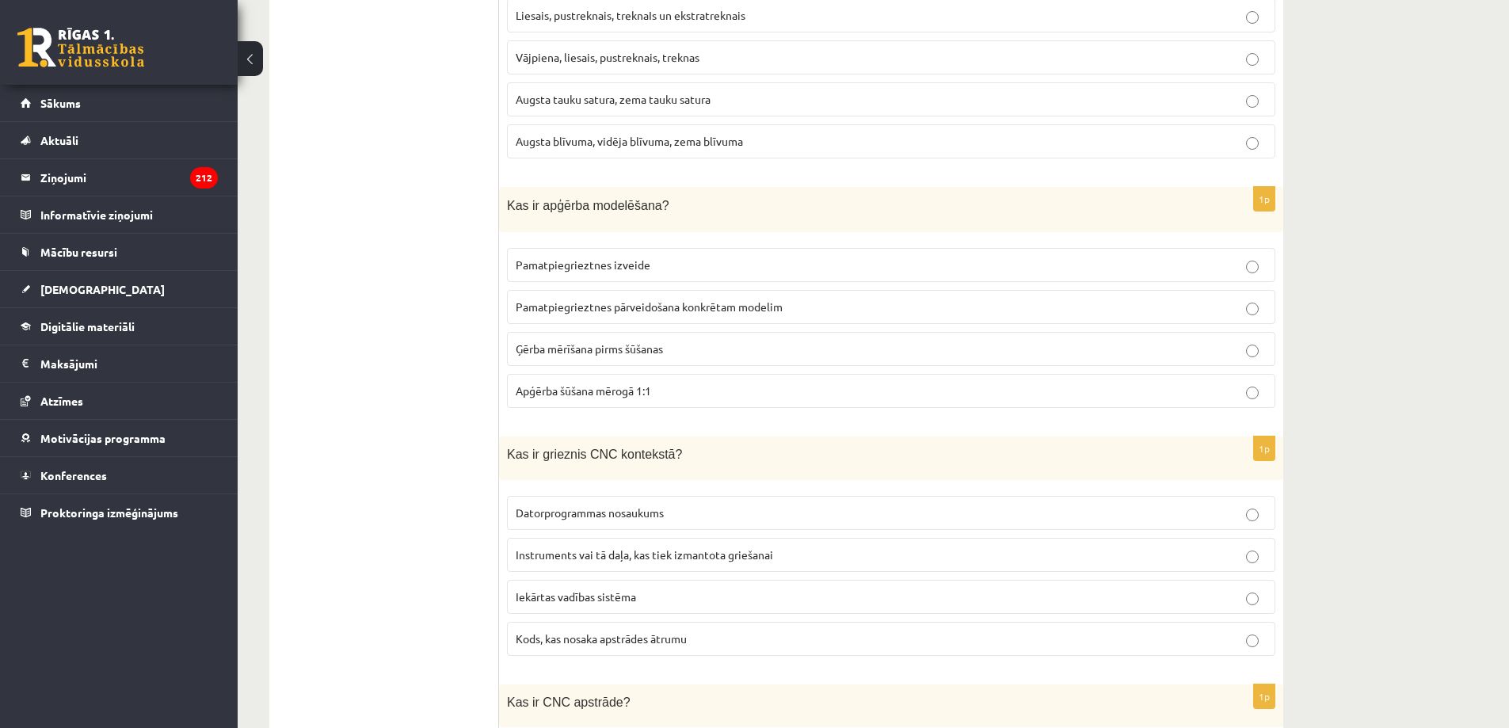
click at [642, 302] on p "Pamatpiegrieztnes pārveidošana konkrētam modelim" at bounding box center [891, 307] width 751 height 17
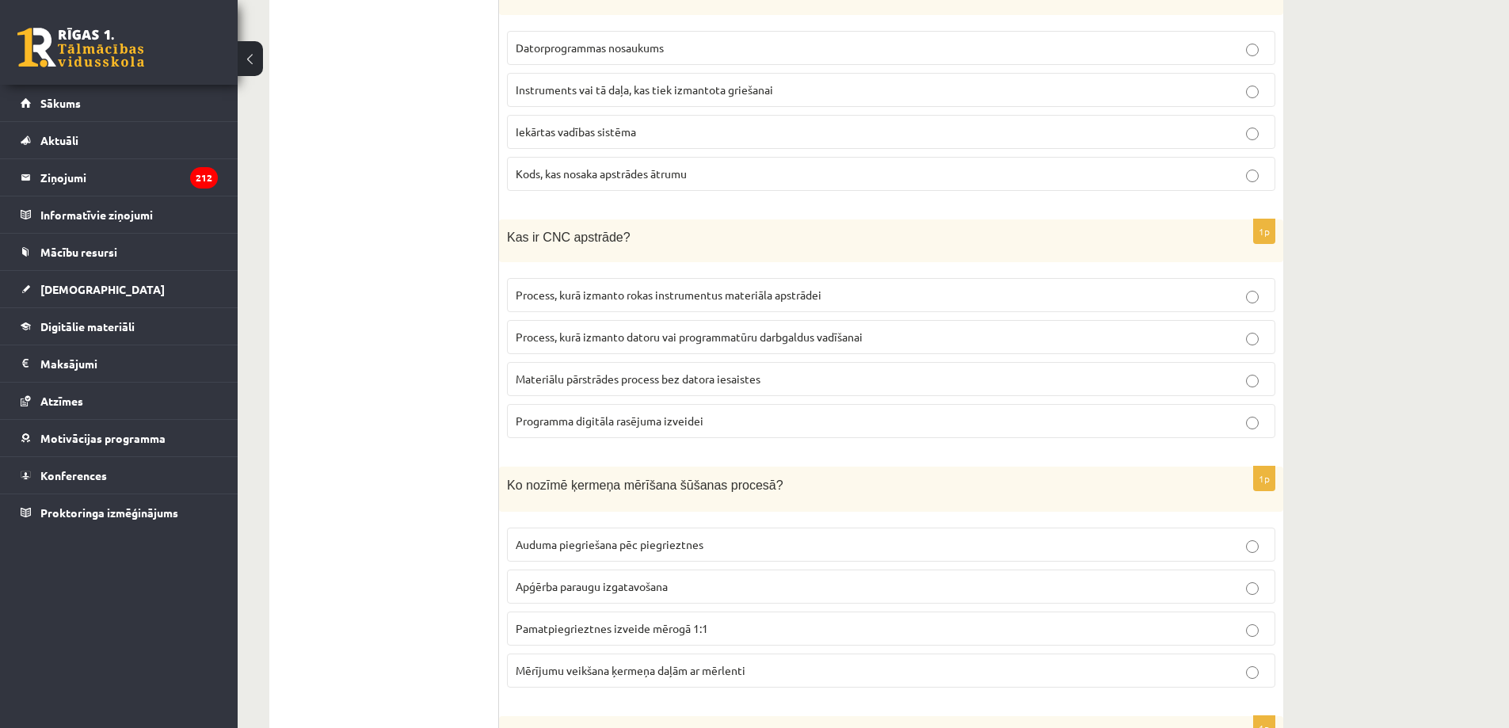
scroll to position [5148, 0]
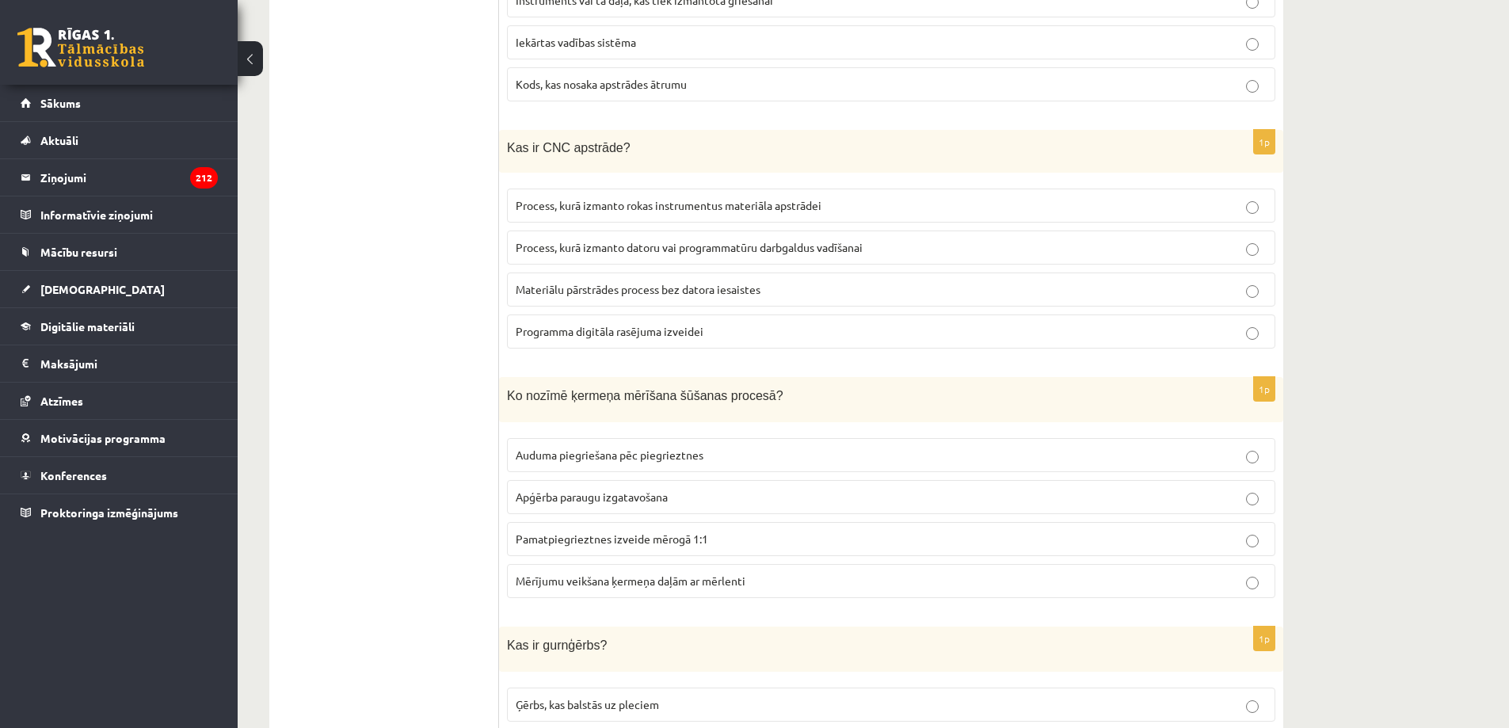
click at [745, 248] on label "Process, kurā izmanto datoru vai programmatūru darbgaldus vadīšanai" at bounding box center [891, 247] width 768 height 34
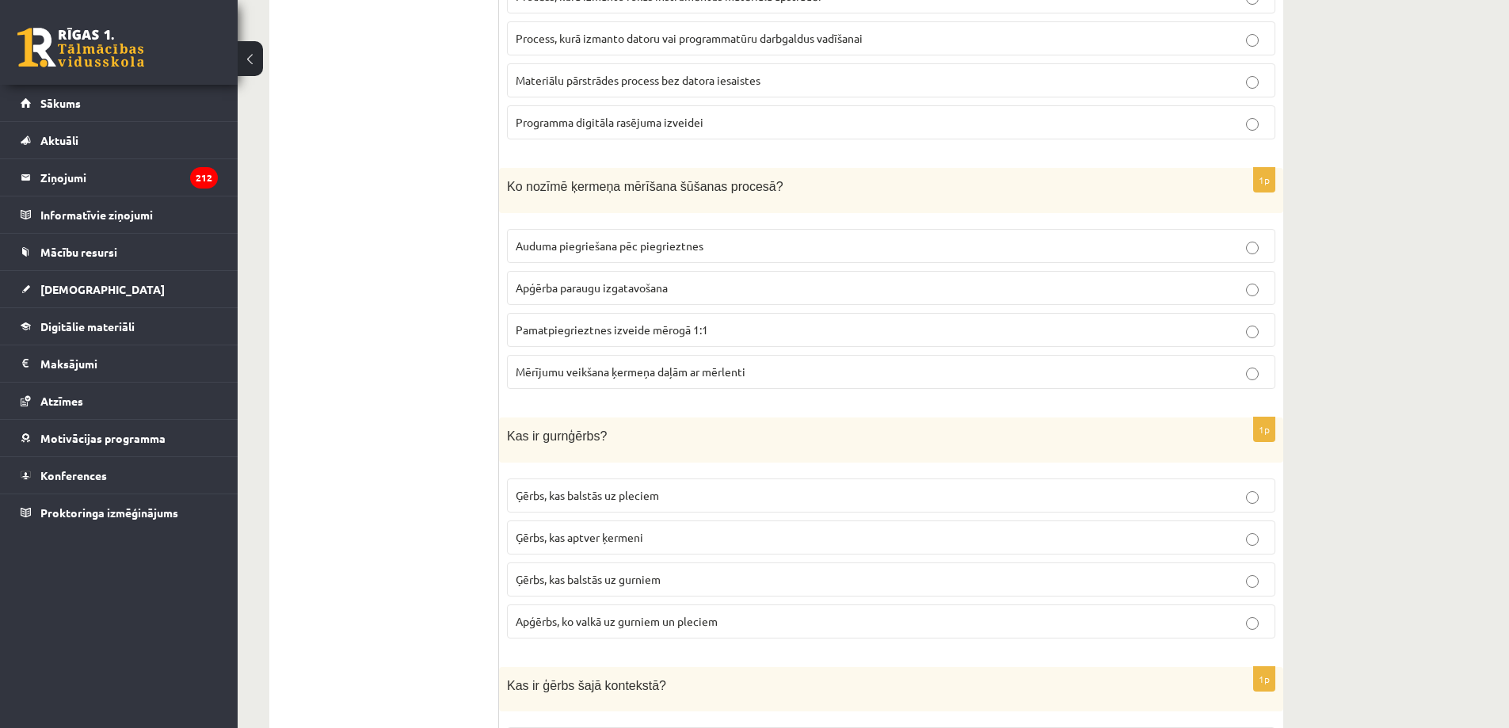
scroll to position [5465, 0]
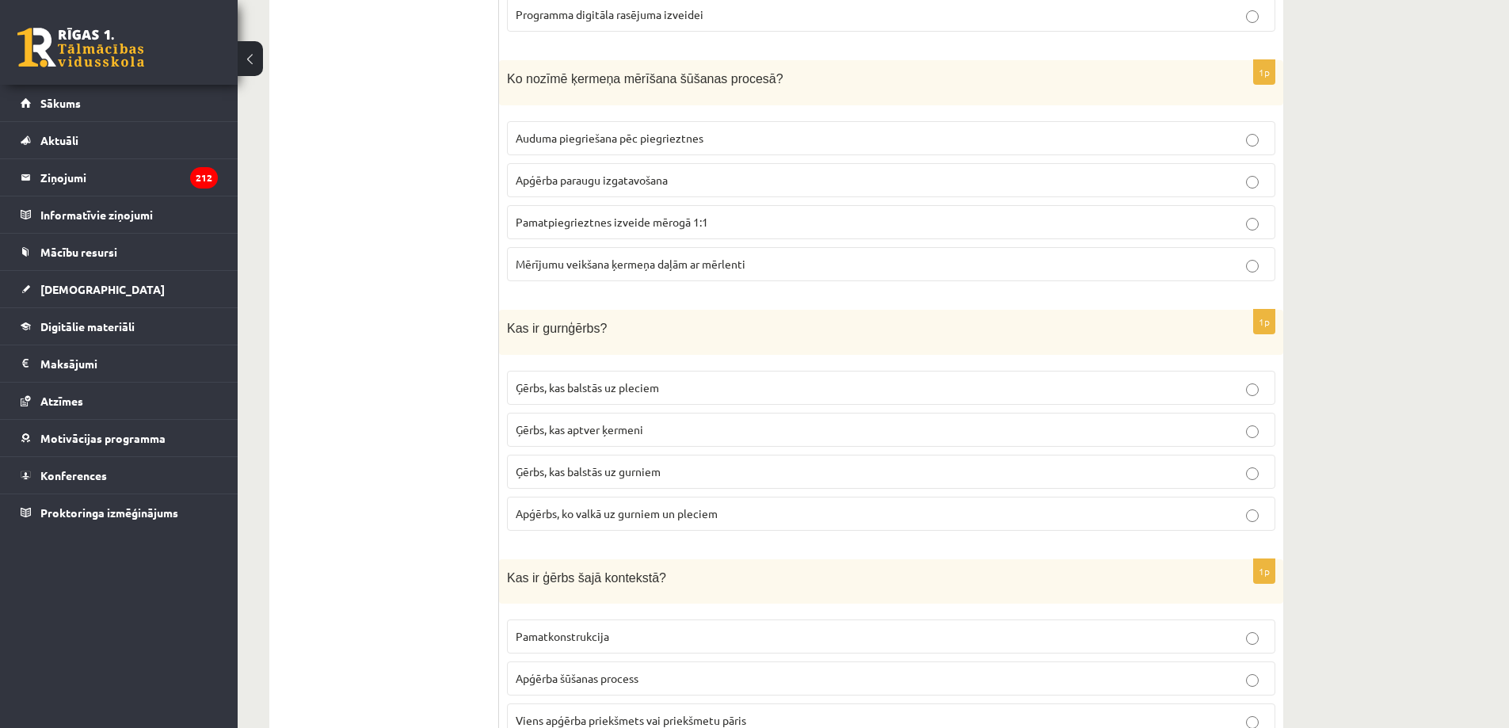
click at [645, 173] on span "Apģērba paraugu izgatavošana" at bounding box center [592, 180] width 152 height 14
click at [684, 257] on span "Mērījumu veikšana ķermeņa daļām ar mērlenti" at bounding box center [631, 264] width 230 height 14
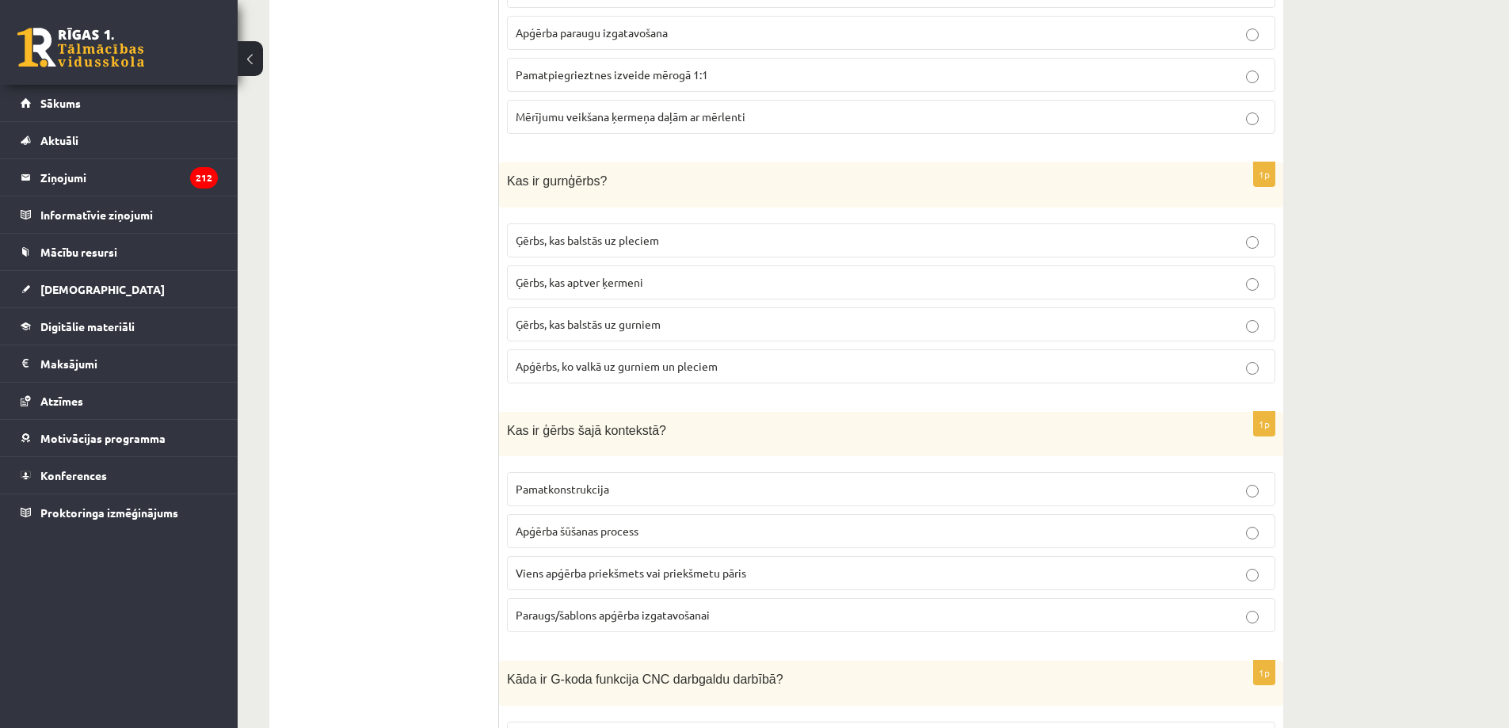
scroll to position [5624, 0]
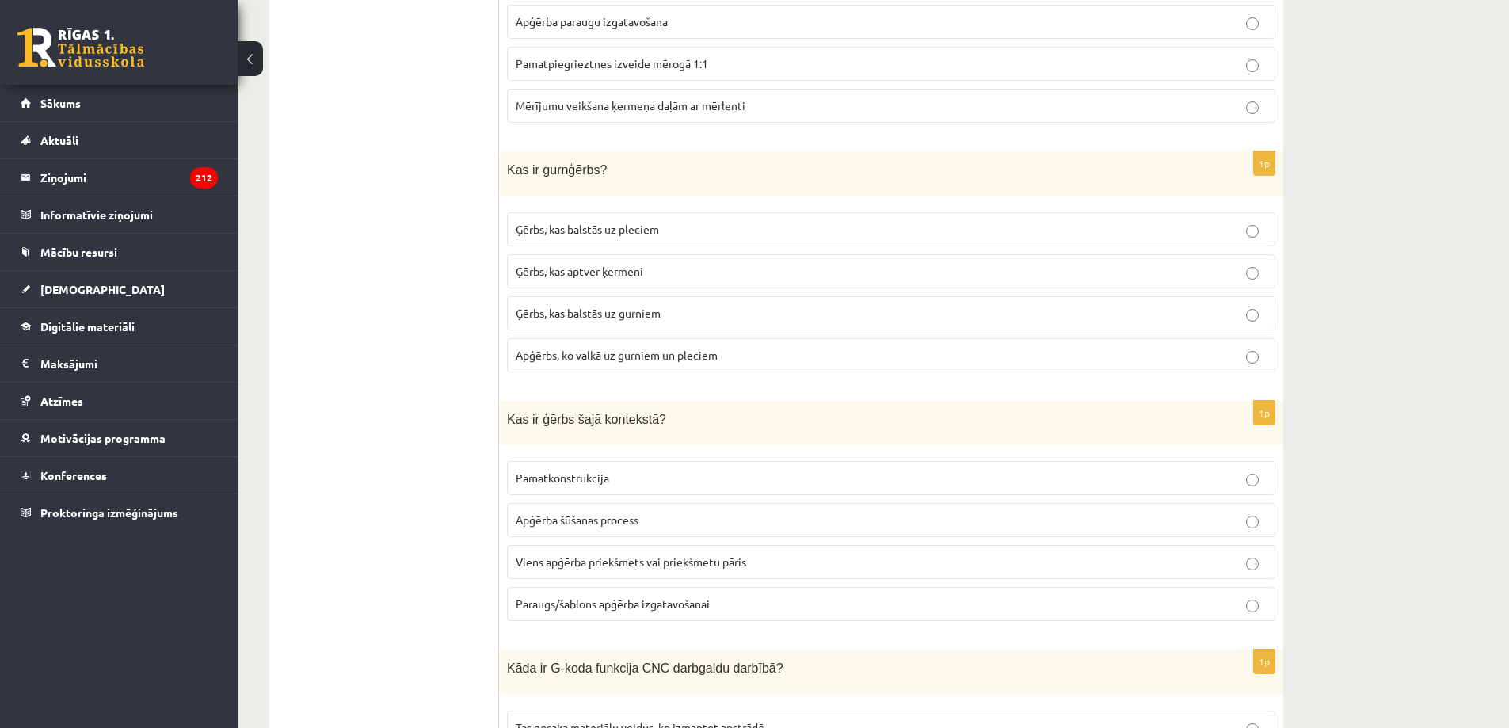
click at [679, 305] on p "Ģērbs, kas balstās uz gurniem" at bounding box center [891, 313] width 751 height 17
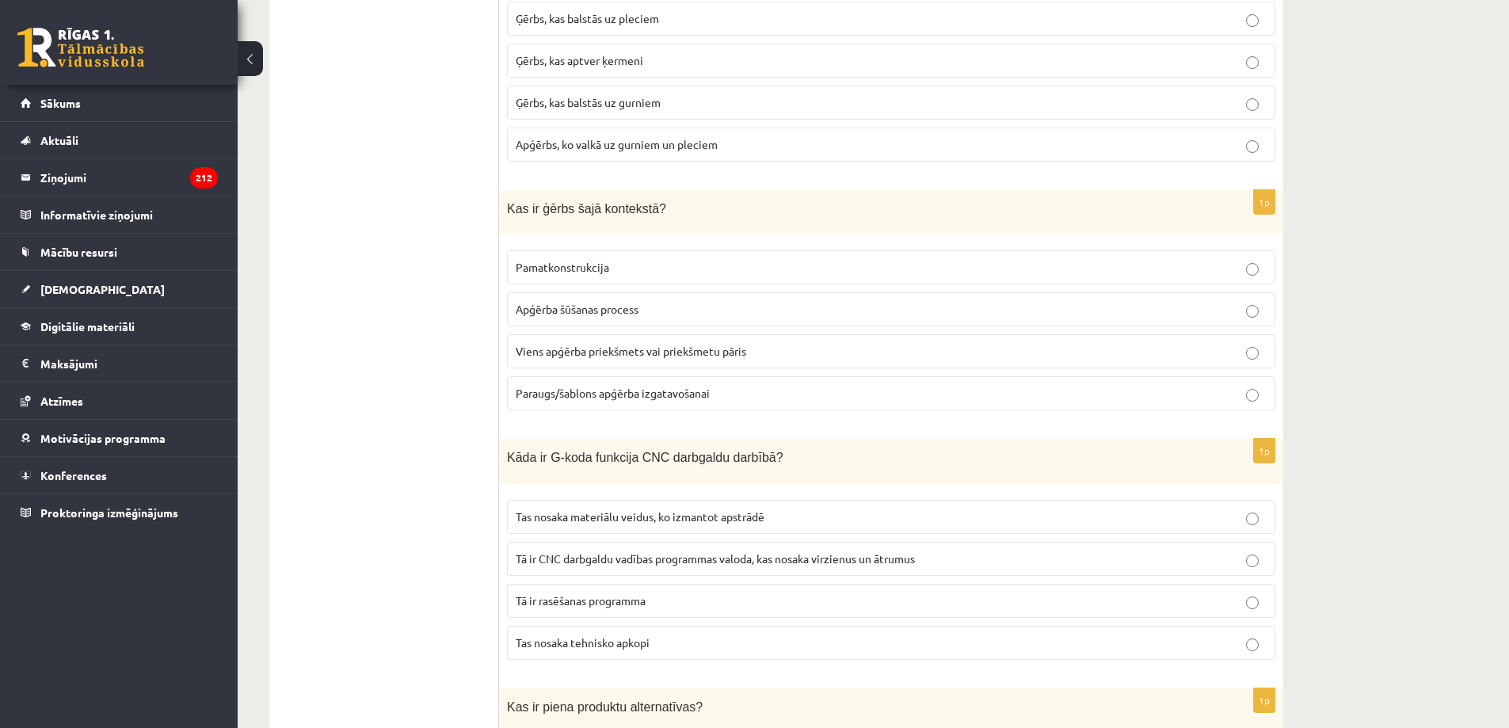
scroll to position [5861, 0]
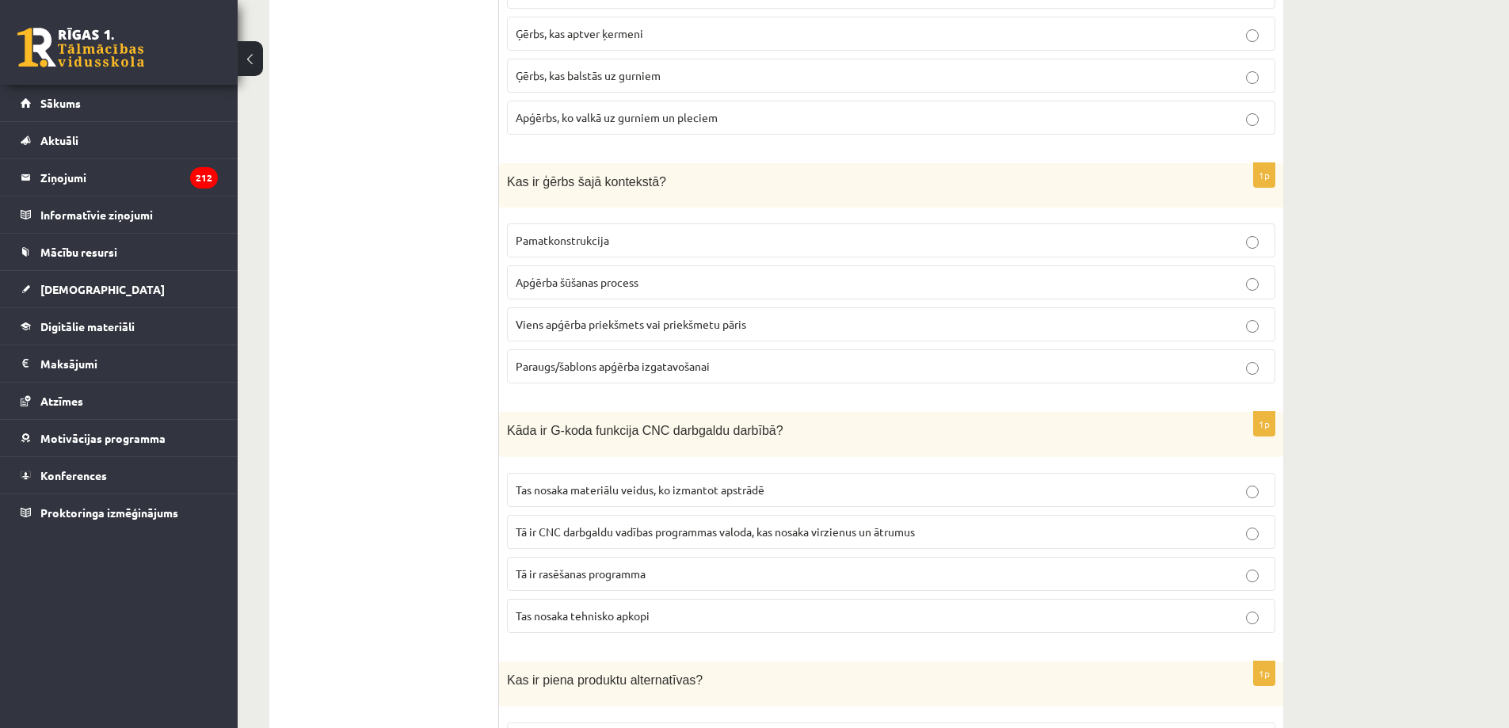
click at [763, 223] on label "Pamatkonstrukcija" at bounding box center [891, 240] width 768 height 34
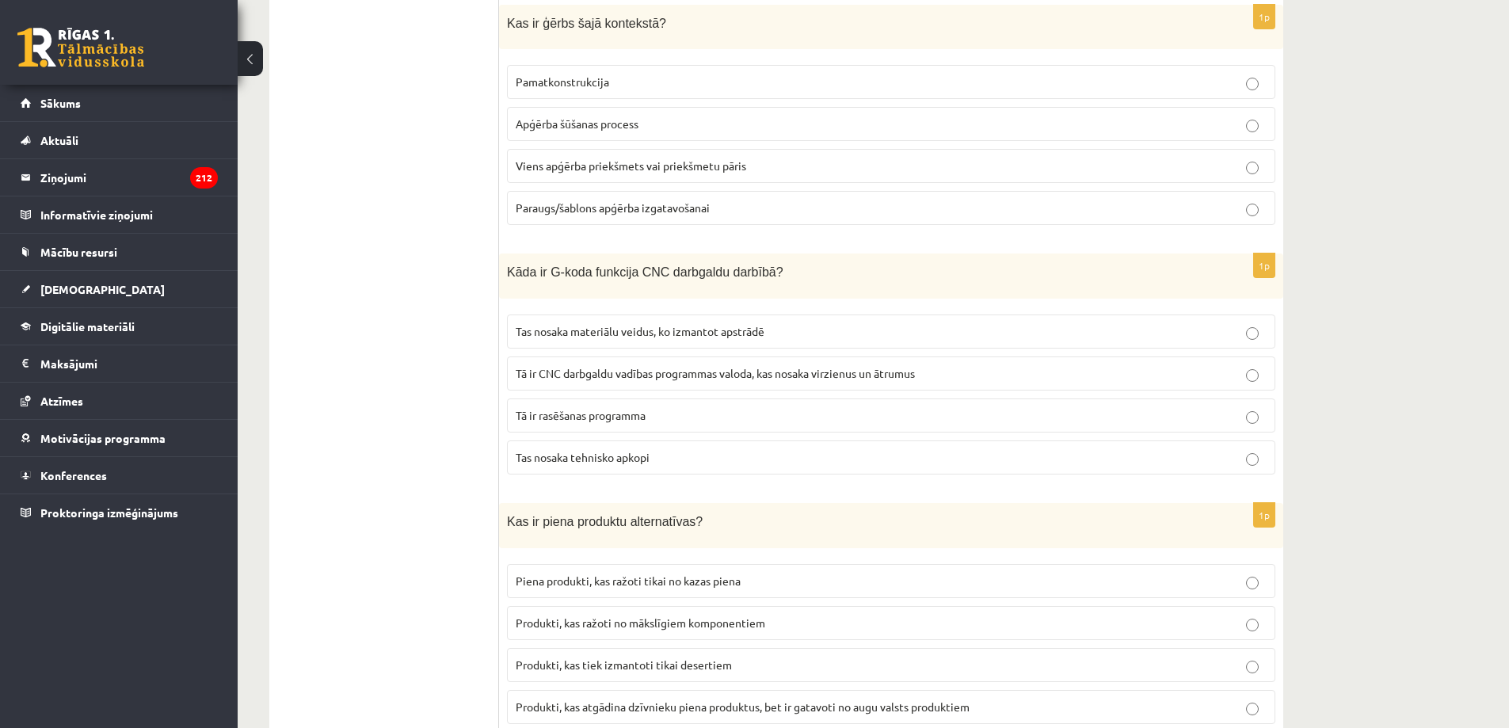
scroll to position [6099, 0]
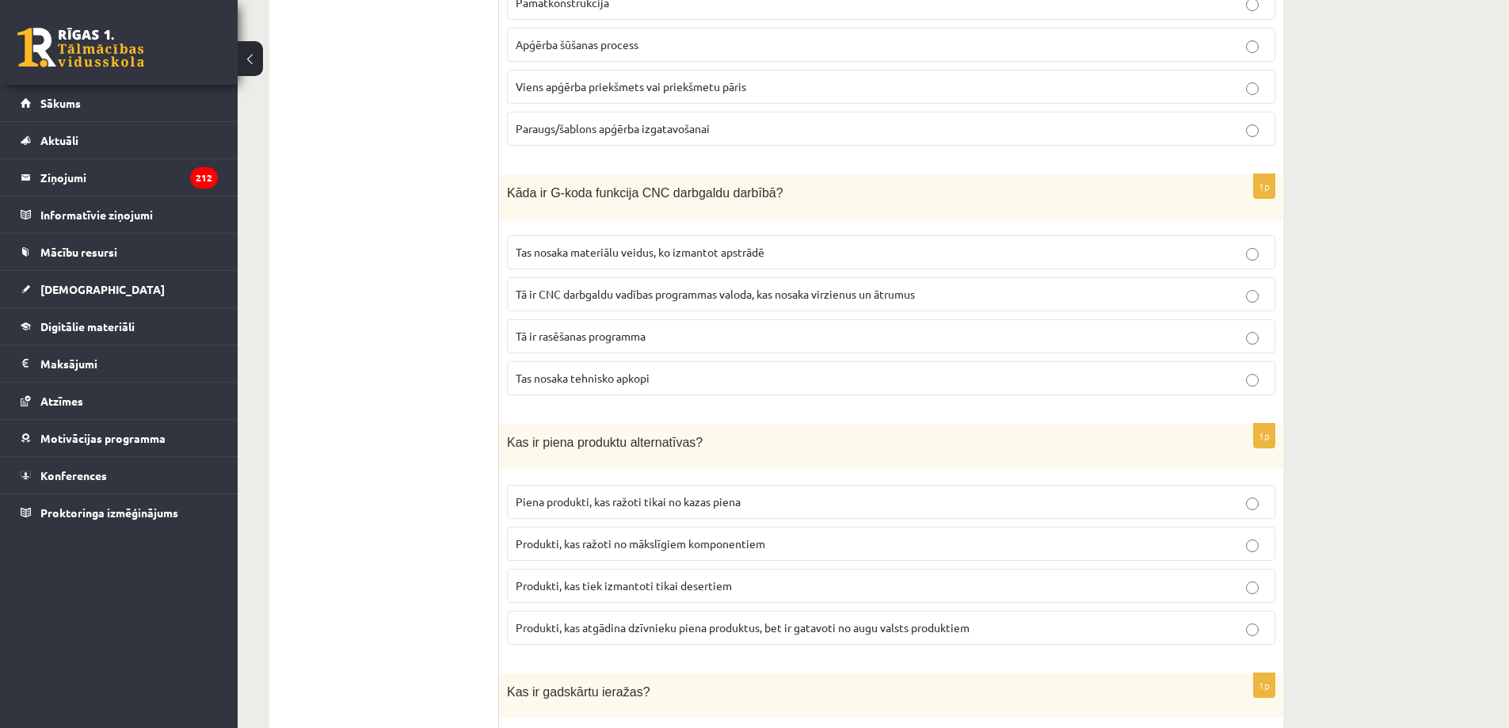
click at [623, 287] on span "Tā ir CNC darbgaldu vadības programmas valoda, kas nosaka virzienus un ātrumus" at bounding box center [715, 294] width 399 height 14
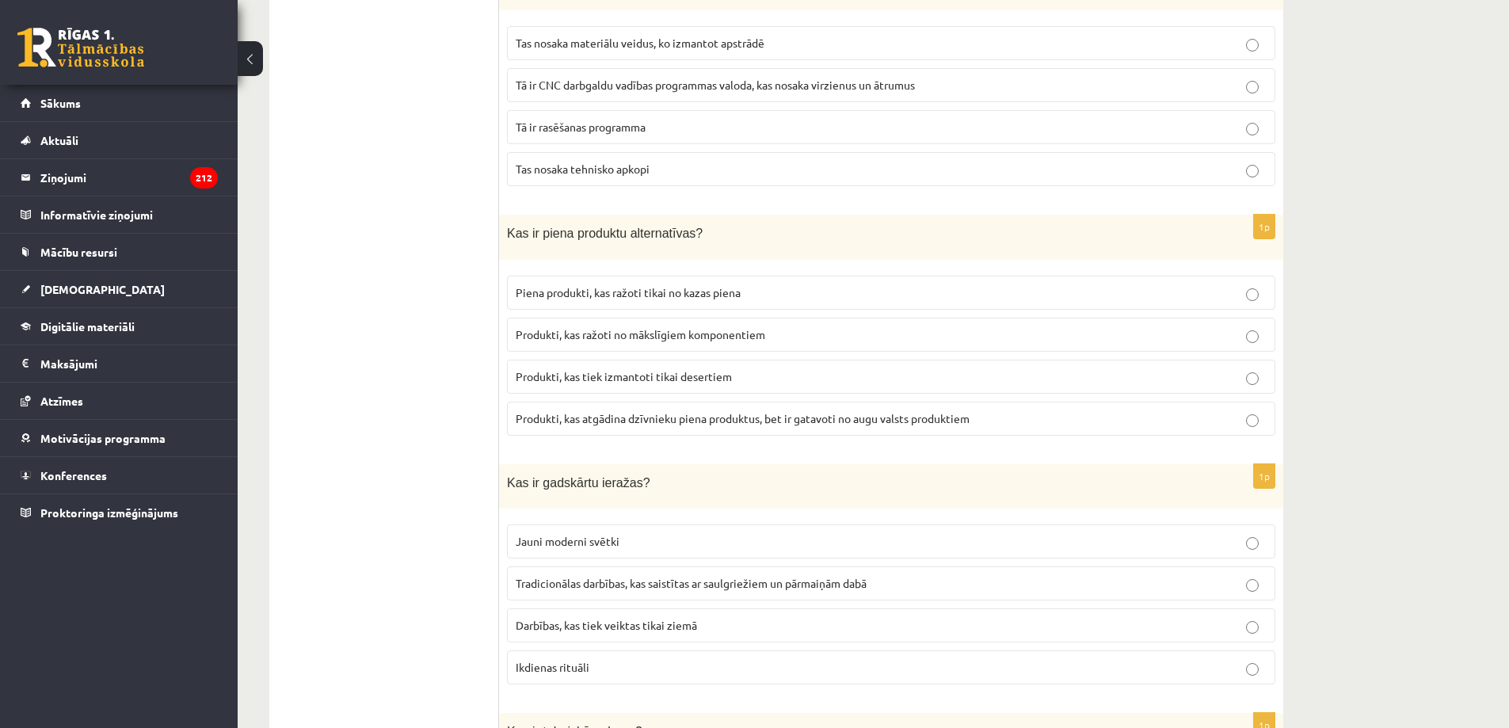
scroll to position [6336, 0]
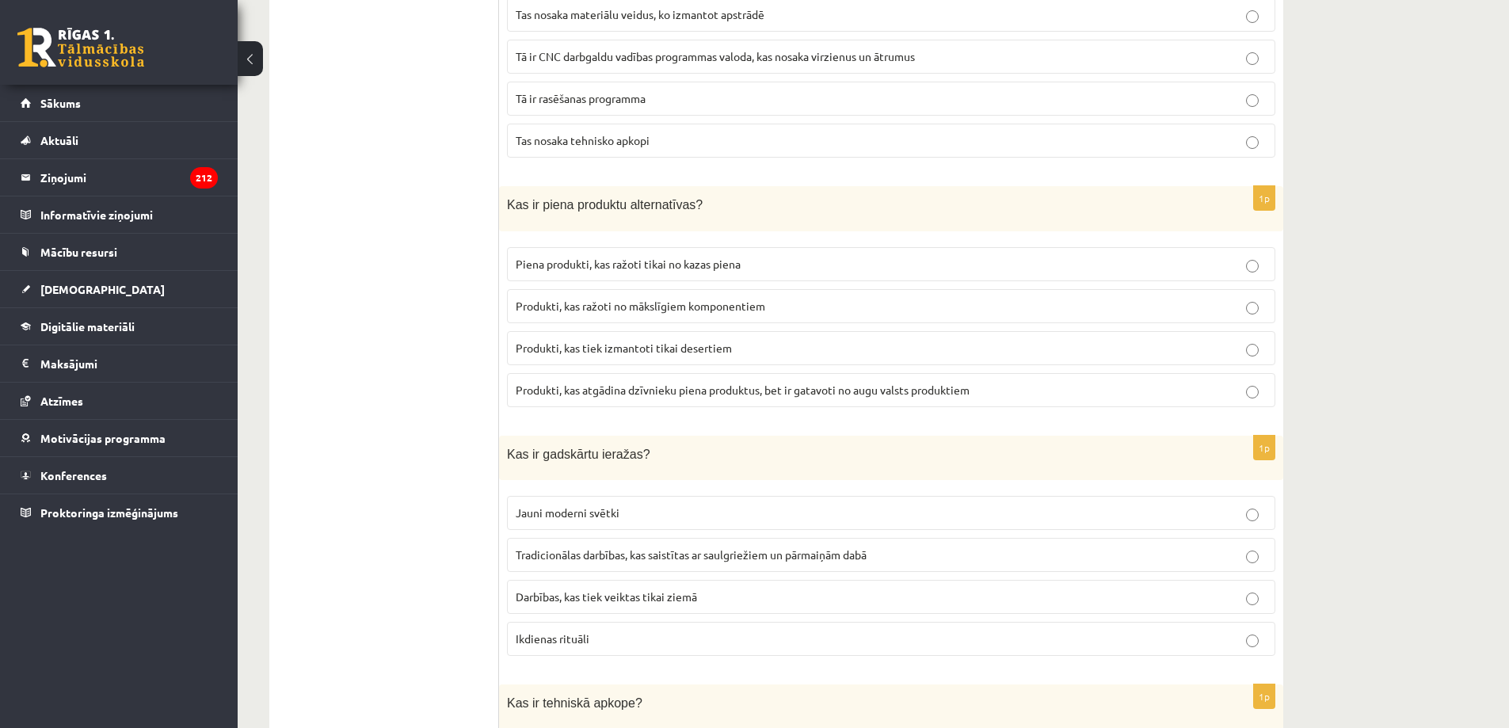
click at [832, 388] on label "Produkti, kas atgādina dzīvnieku piena produktus, bet ir gatavoti no augu valst…" at bounding box center [891, 390] width 768 height 34
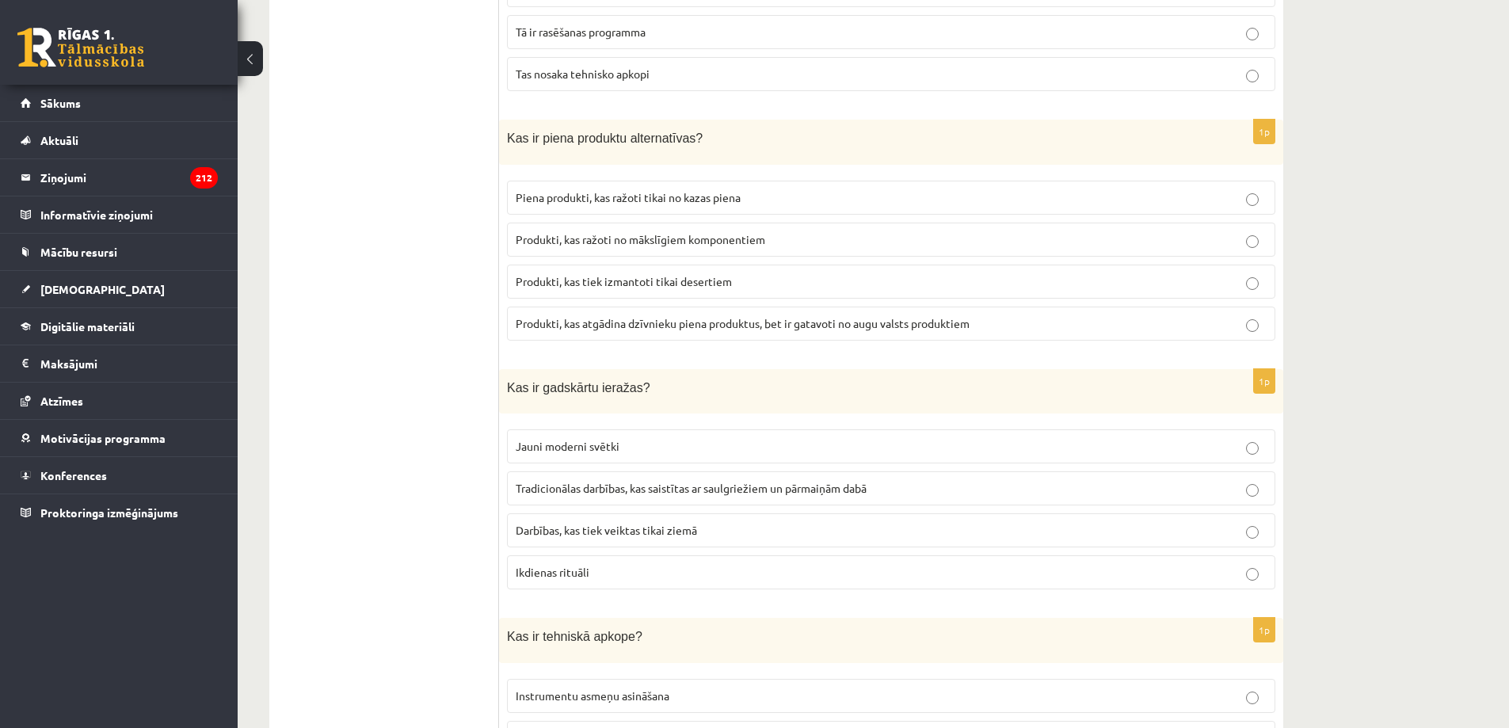
scroll to position [6495, 0]
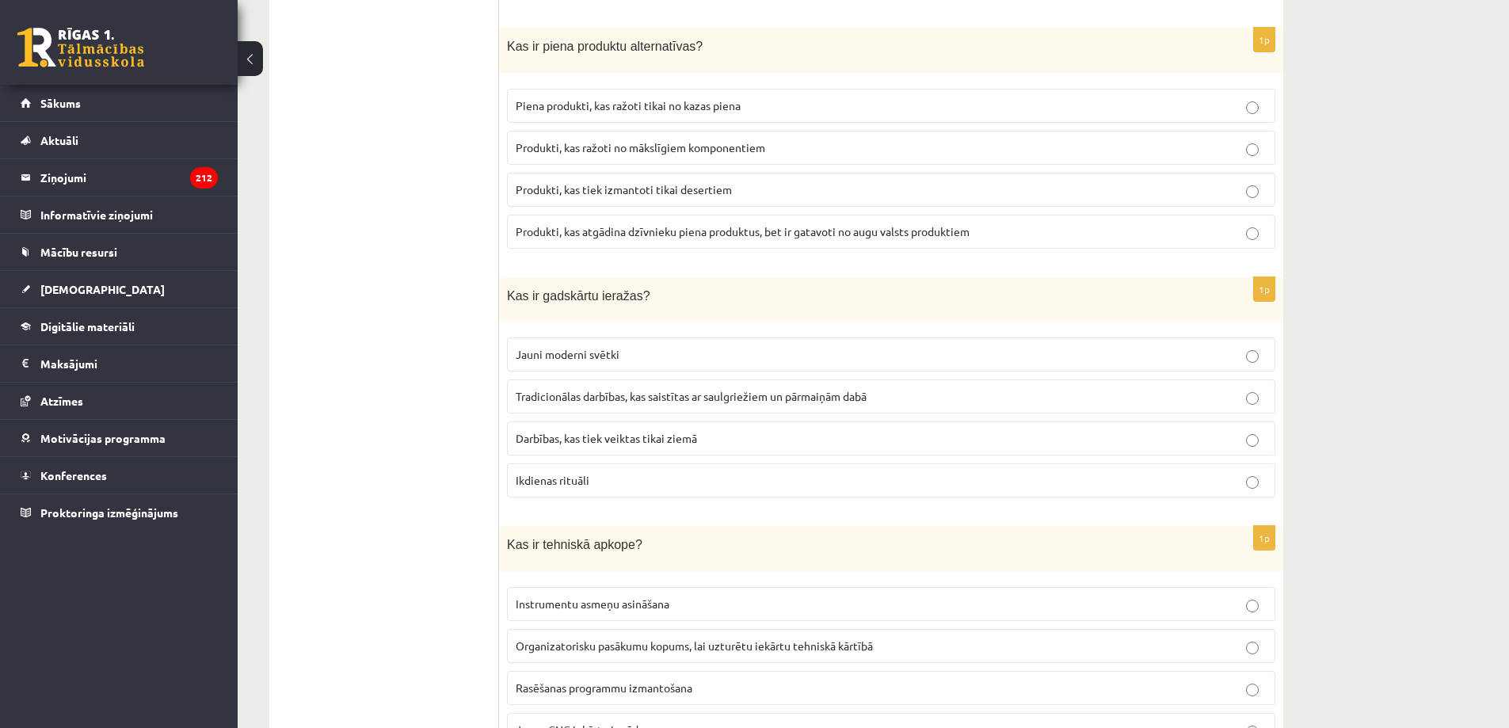
click at [811, 390] on label "Tradicionālas darbības, kas saistītas ar saulgriežiem un pārmaiņām dabā" at bounding box center [891, 396] width 768 height 34
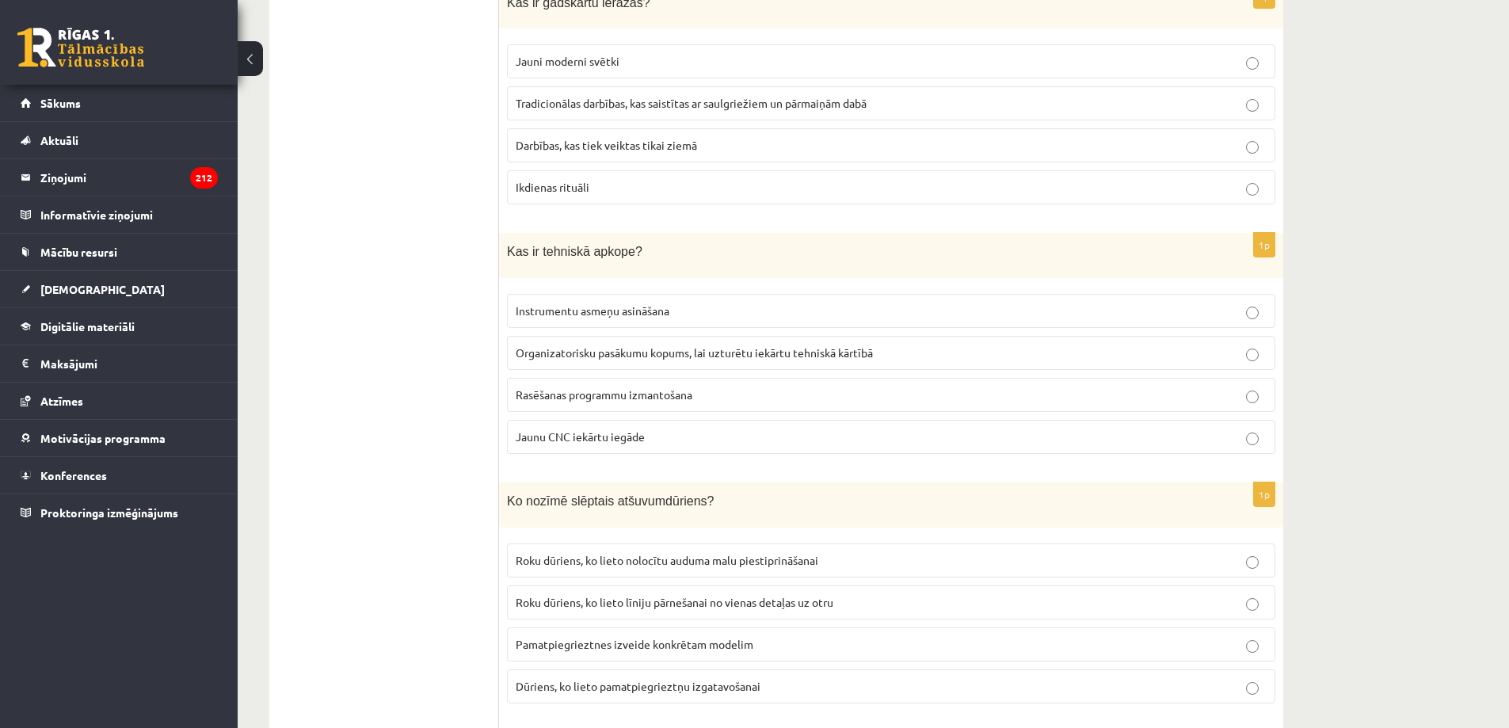
scroll to position [6812, 0]
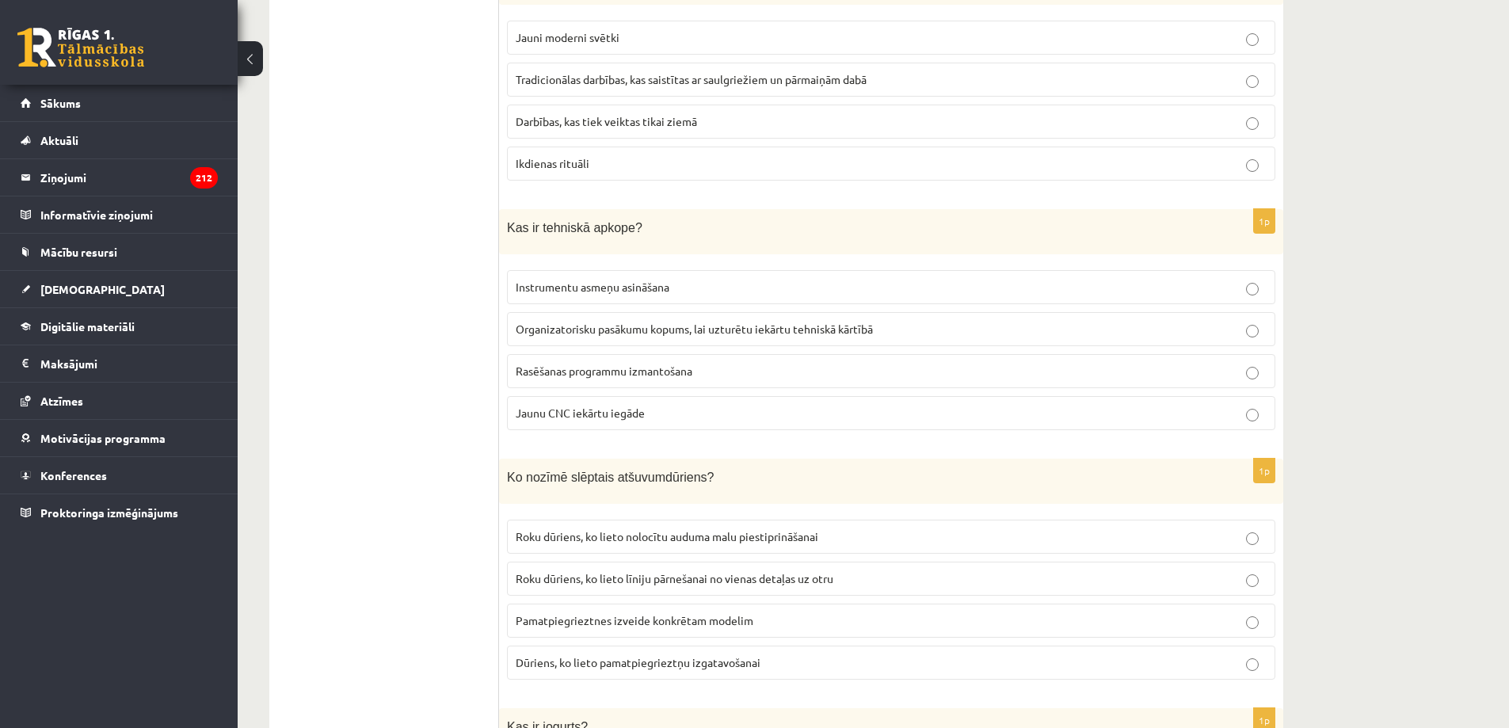
click at [818, 322] on span "Organizatorisku pasākumu kopums, lai uzturētu iekārtu tehniskā kārtībā" at bounding box center [694, 329] width 357 height 14
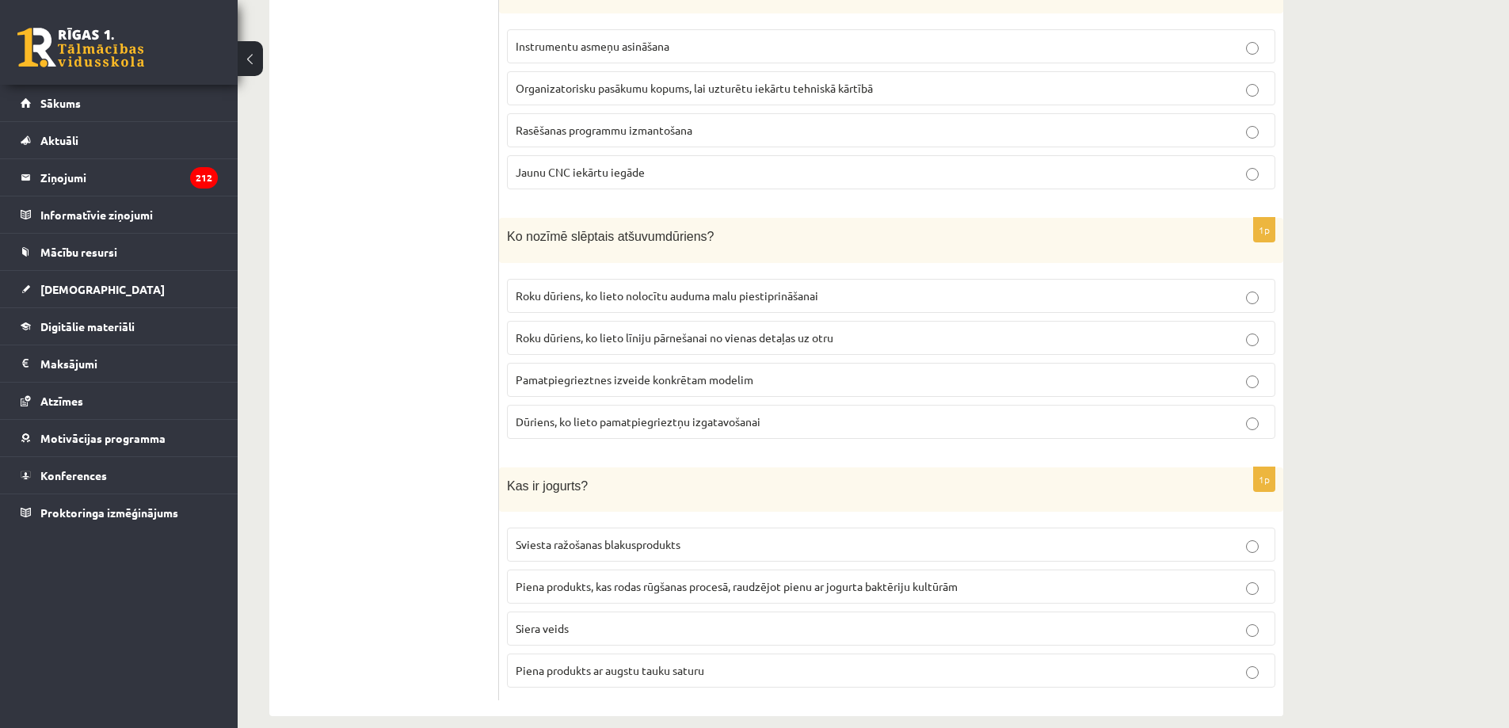
scroll to position [7053, 0]
click at [779, 286] on label "Roku dūriens, ko lieto nolocītu auduma malu piestiprināšanai" at bounding box center [891, 295] width 768 height 34
click at [909, 577] on label "Piena produkts, kas rodas rūgšanas procesā, raudzējot pienu ar jogurta baktērij…" at bounding box center [891, 586] width 768 height 34
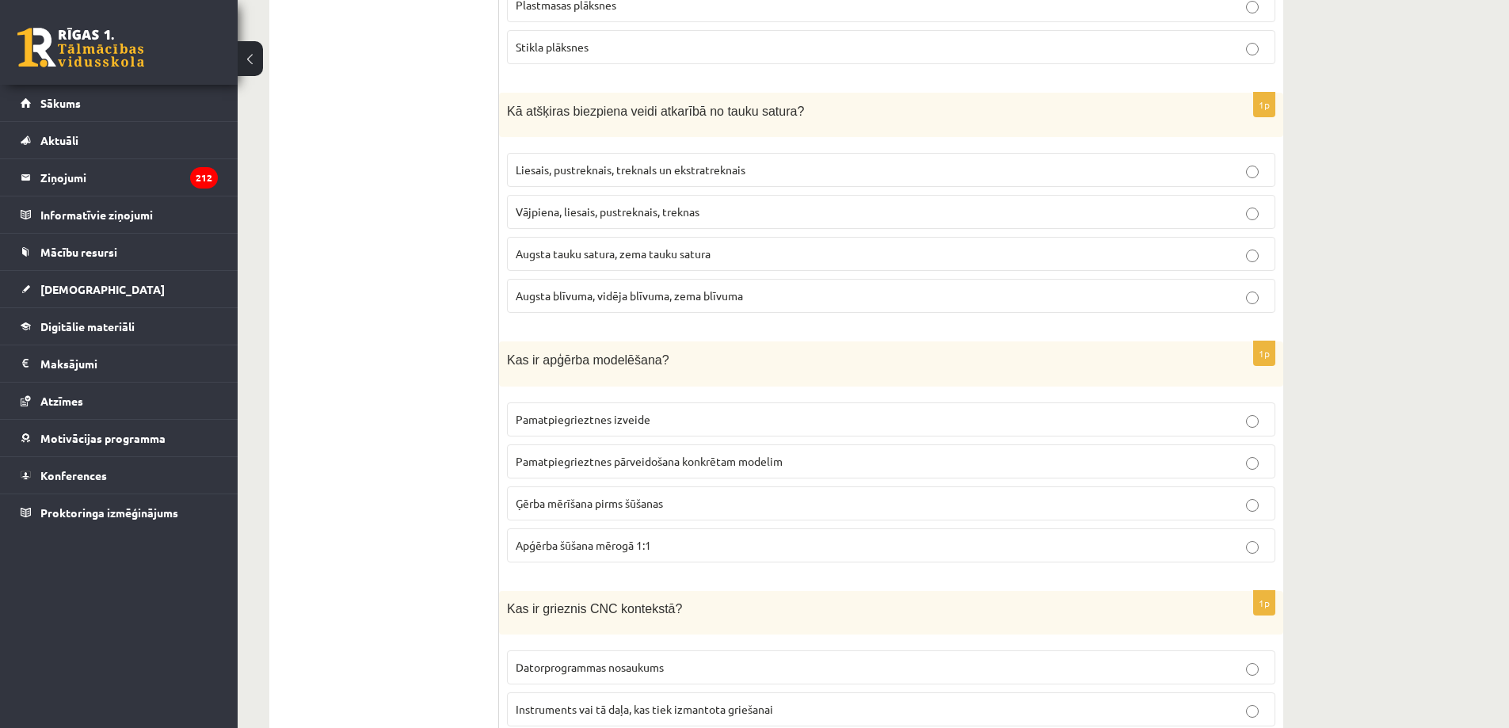
scroll to position [4836, 0]
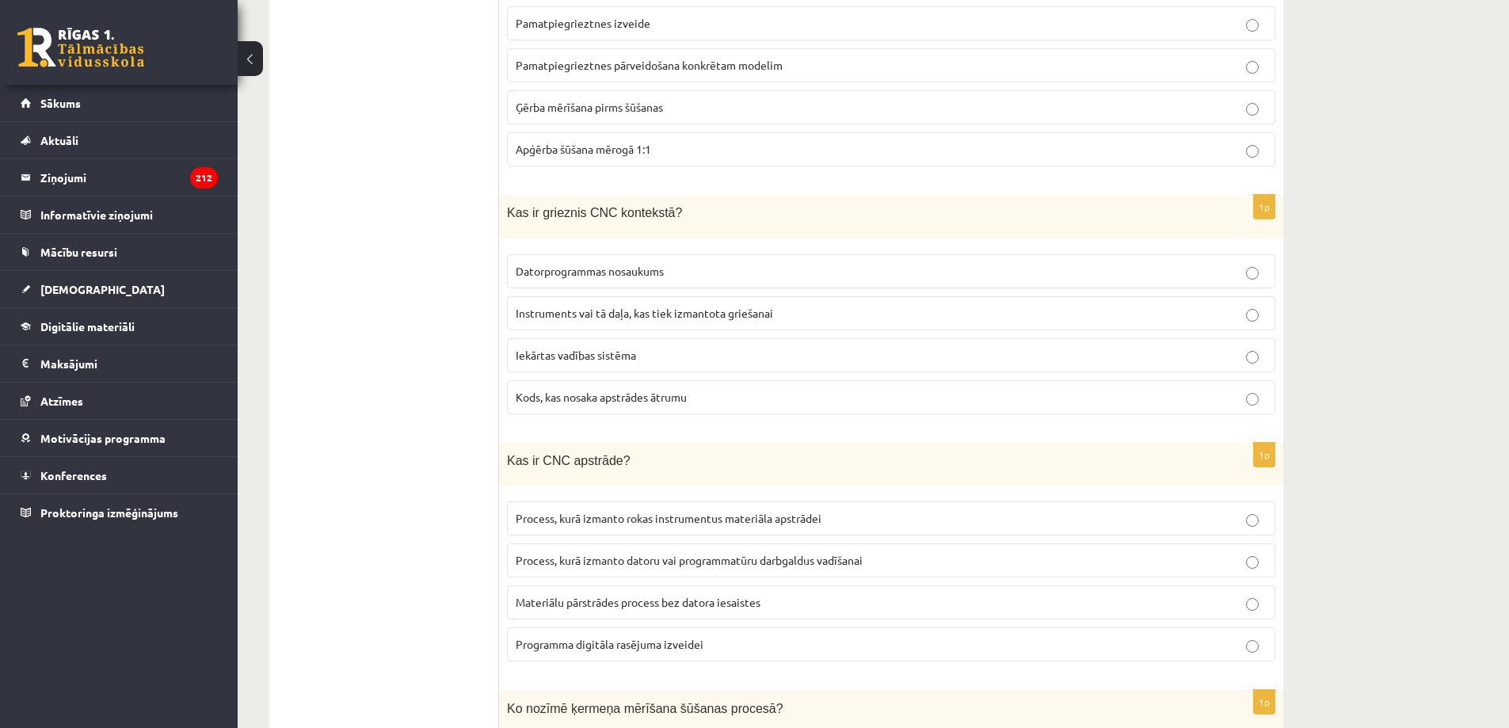
click at [663, 347] on p "Iekārtas vadības sistēma" at bounding box center [891, 355] width 751 height 17
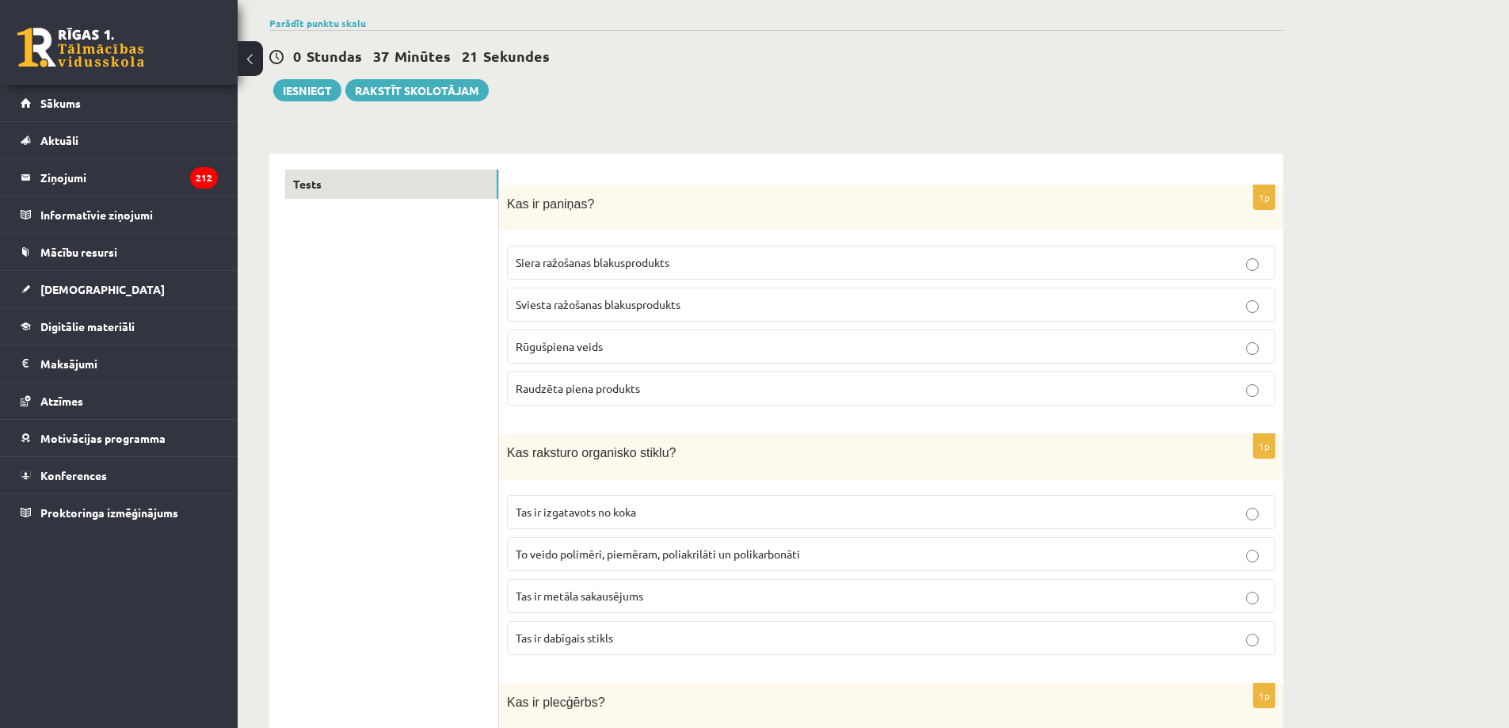
scroll to position [0, 0]
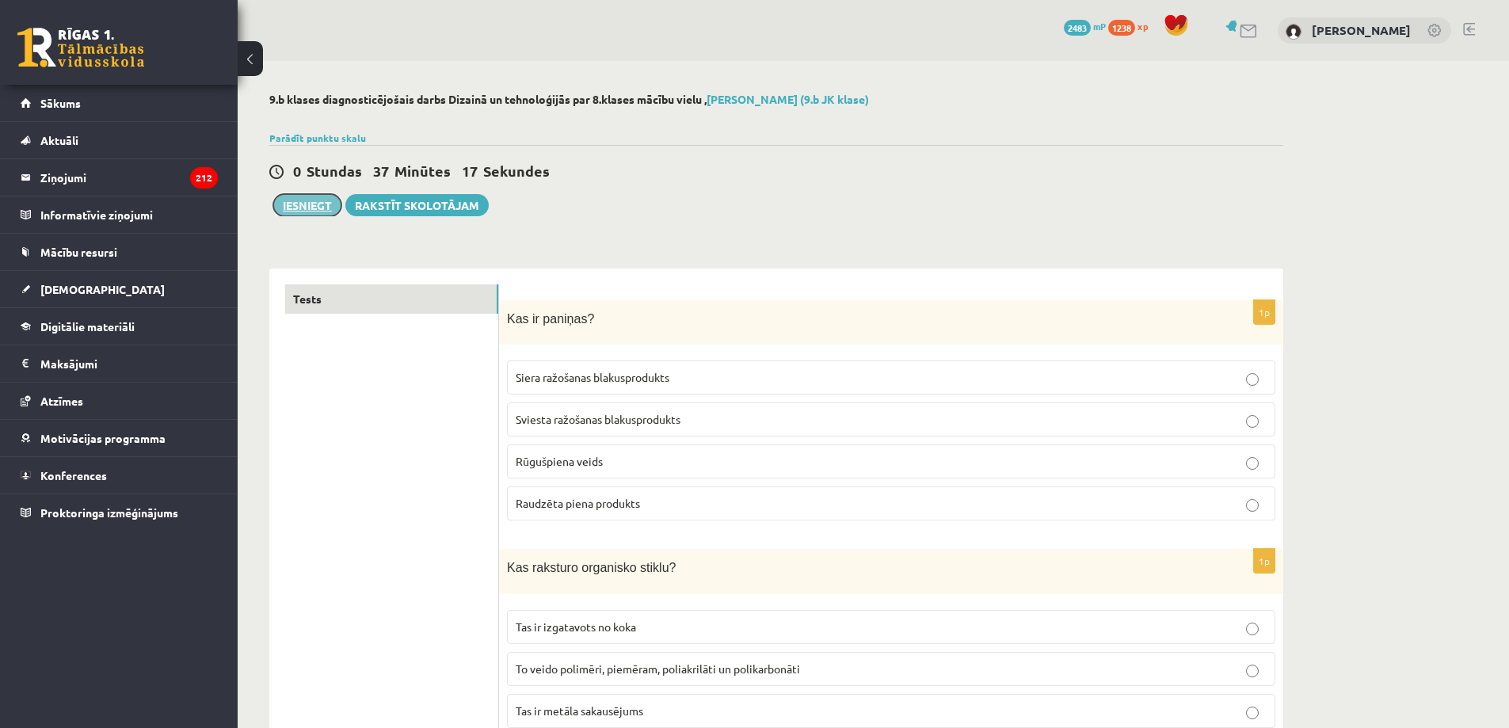
click at [303, 206] on button "Iesniegt" at bounding box center [307, 205] width 68 height 22
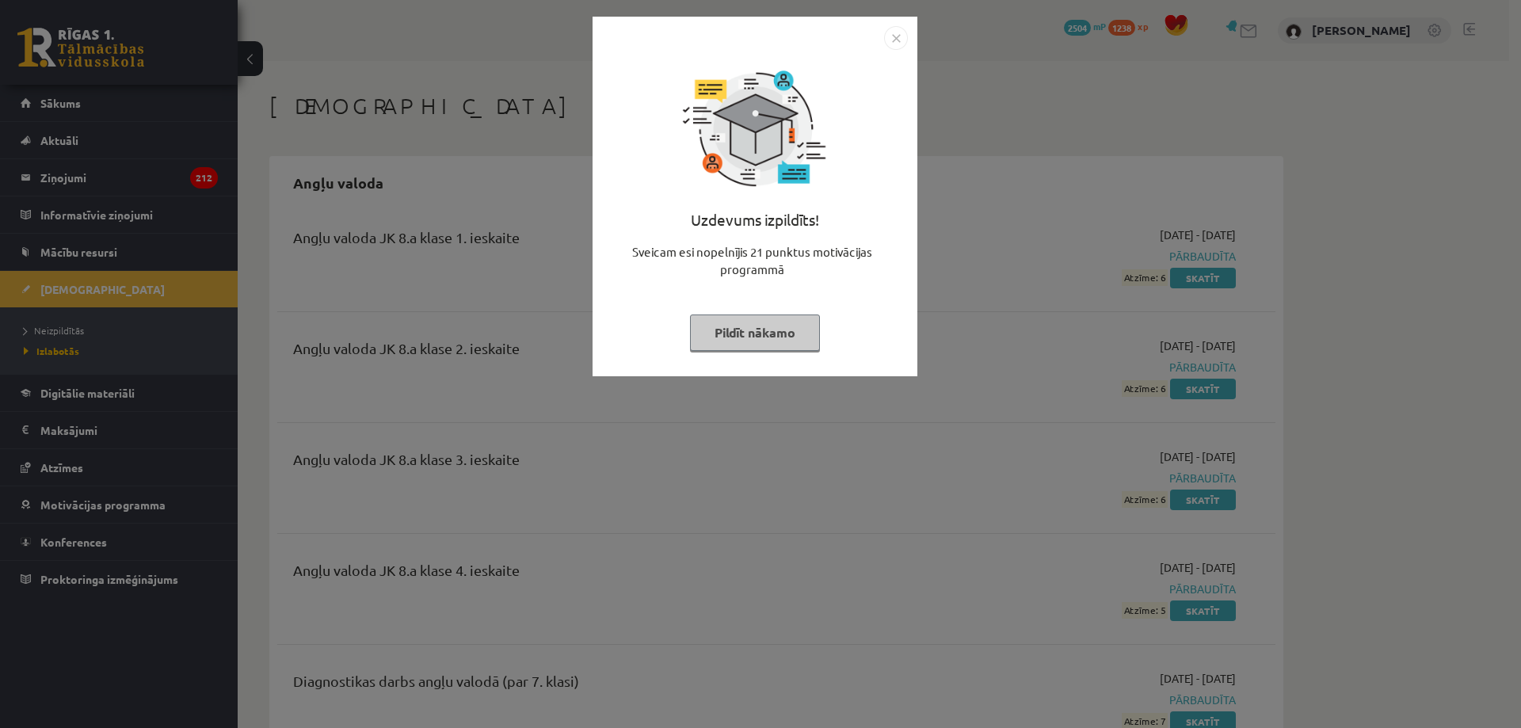
click at [748, 334] on button "Pildīt nākamo" at bounding box center [755, 332] width 130 height 36
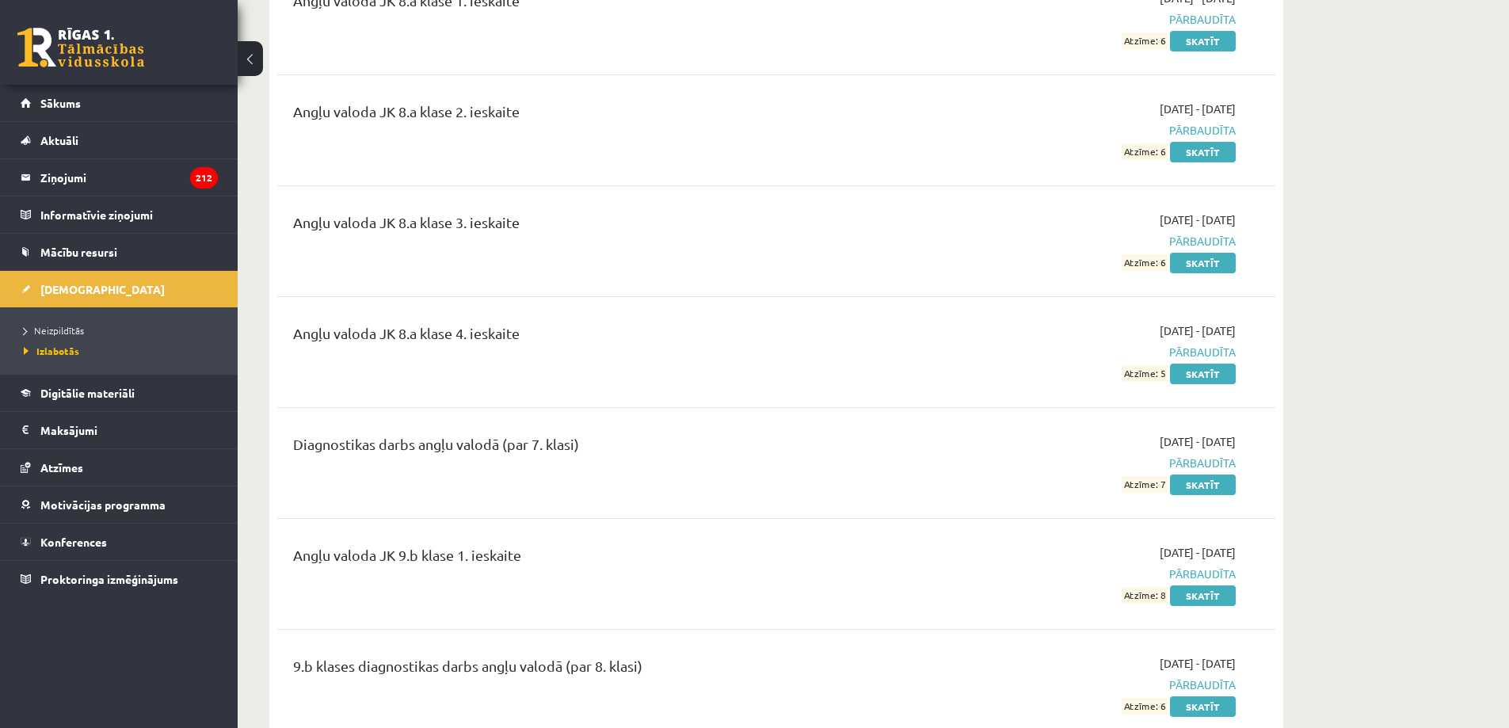
scroll to position [238, 0]
click at [97, 394] on span "Digitālie materiāli" at bounding box center [87, 393] width 94 height 14
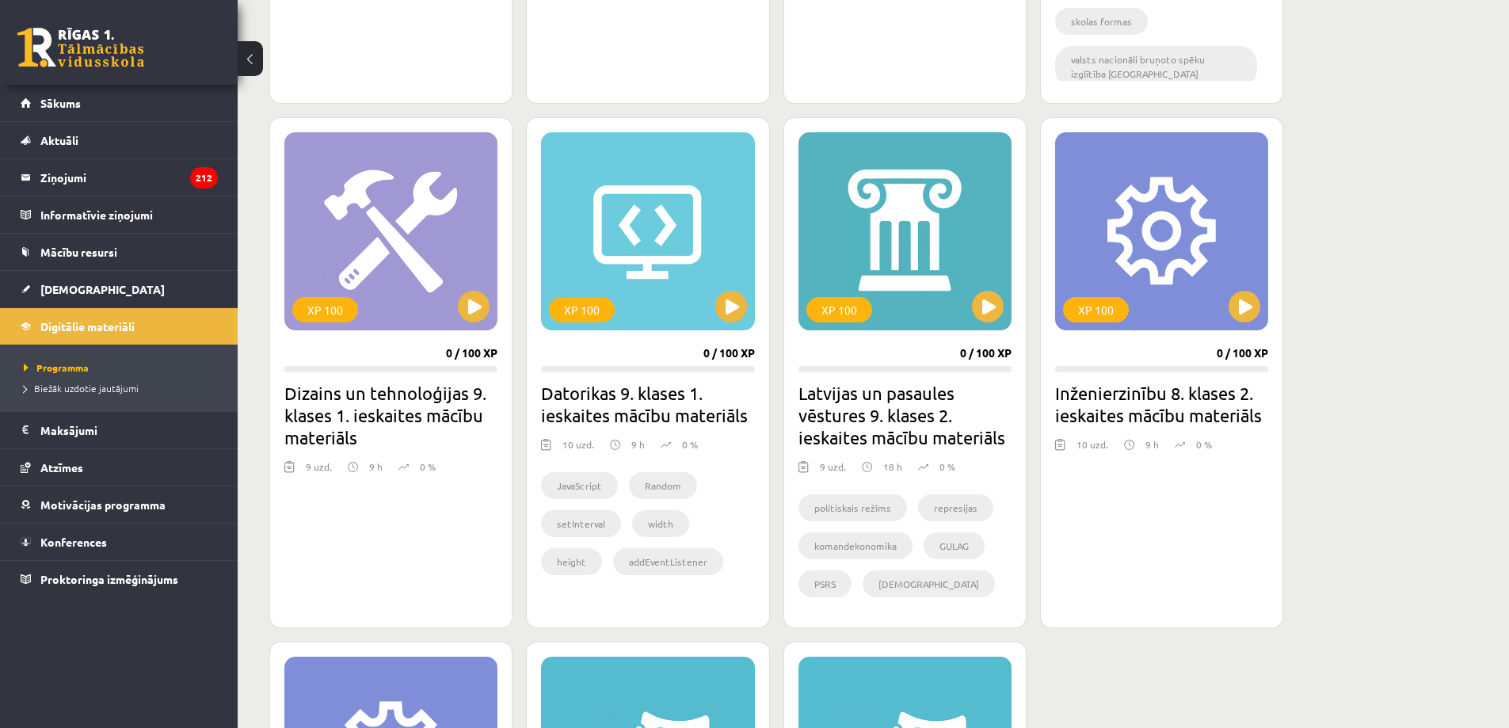
scroll to position [1828, 0]
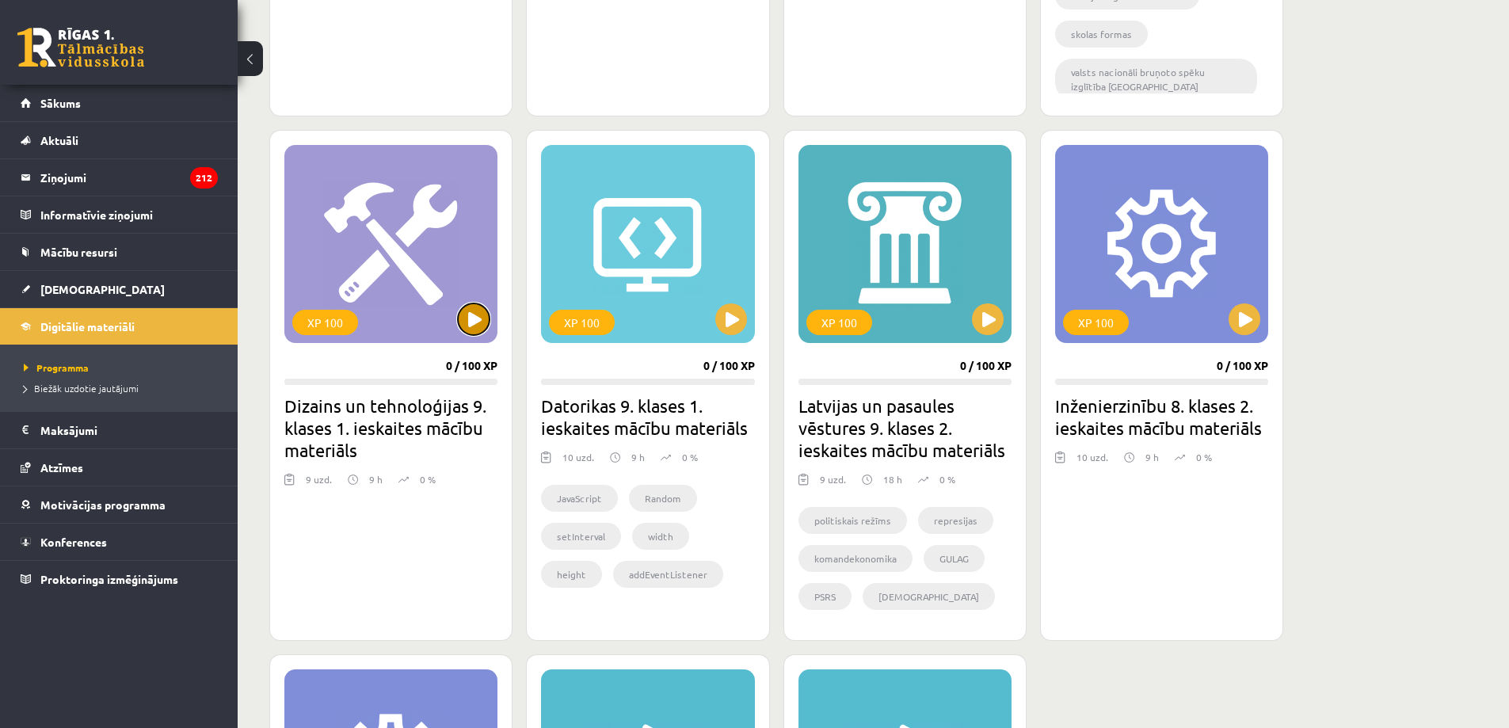
click at [467, 318] on button at bounding box center [474, 319] width 32 height 32
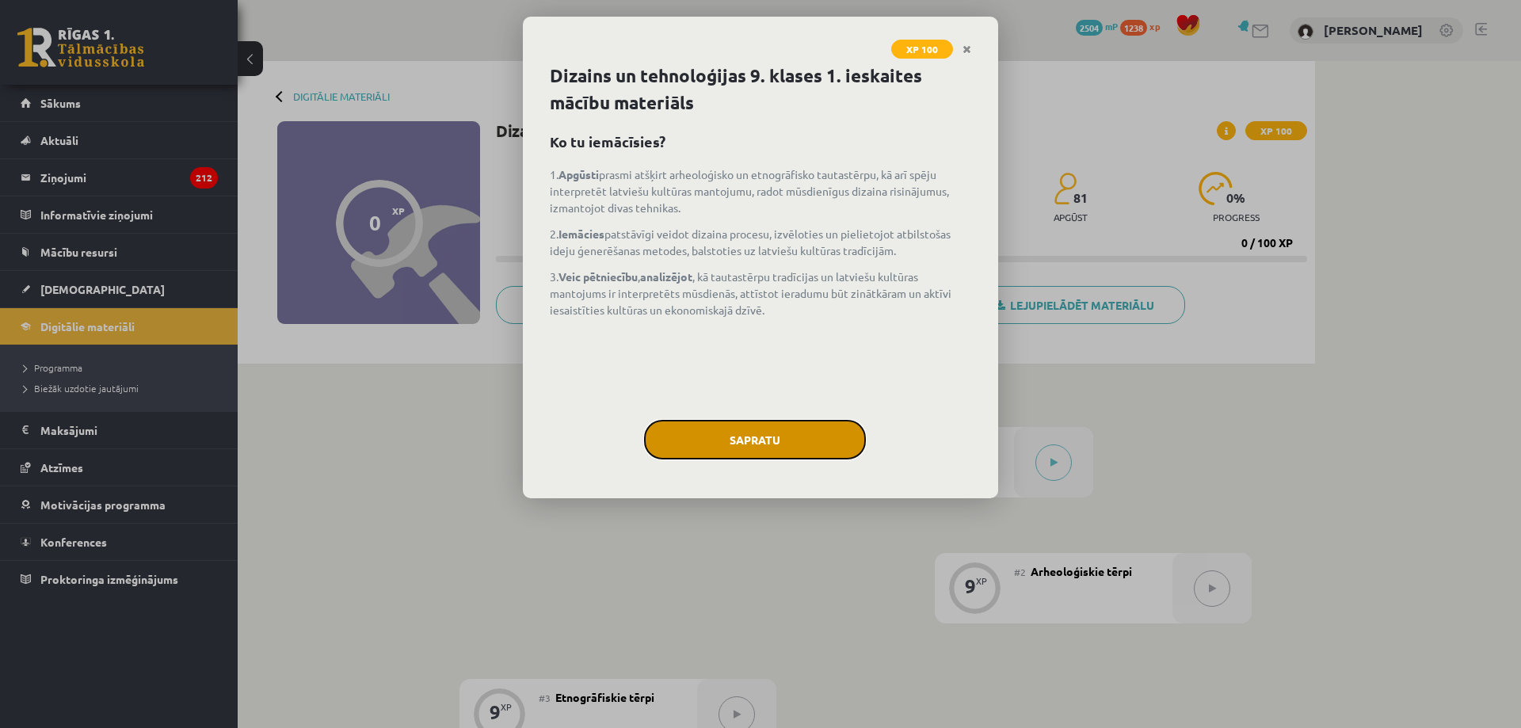
click at [764, 443] on button "Sapratu" at bounding box center [755, 440] width 222 height 40
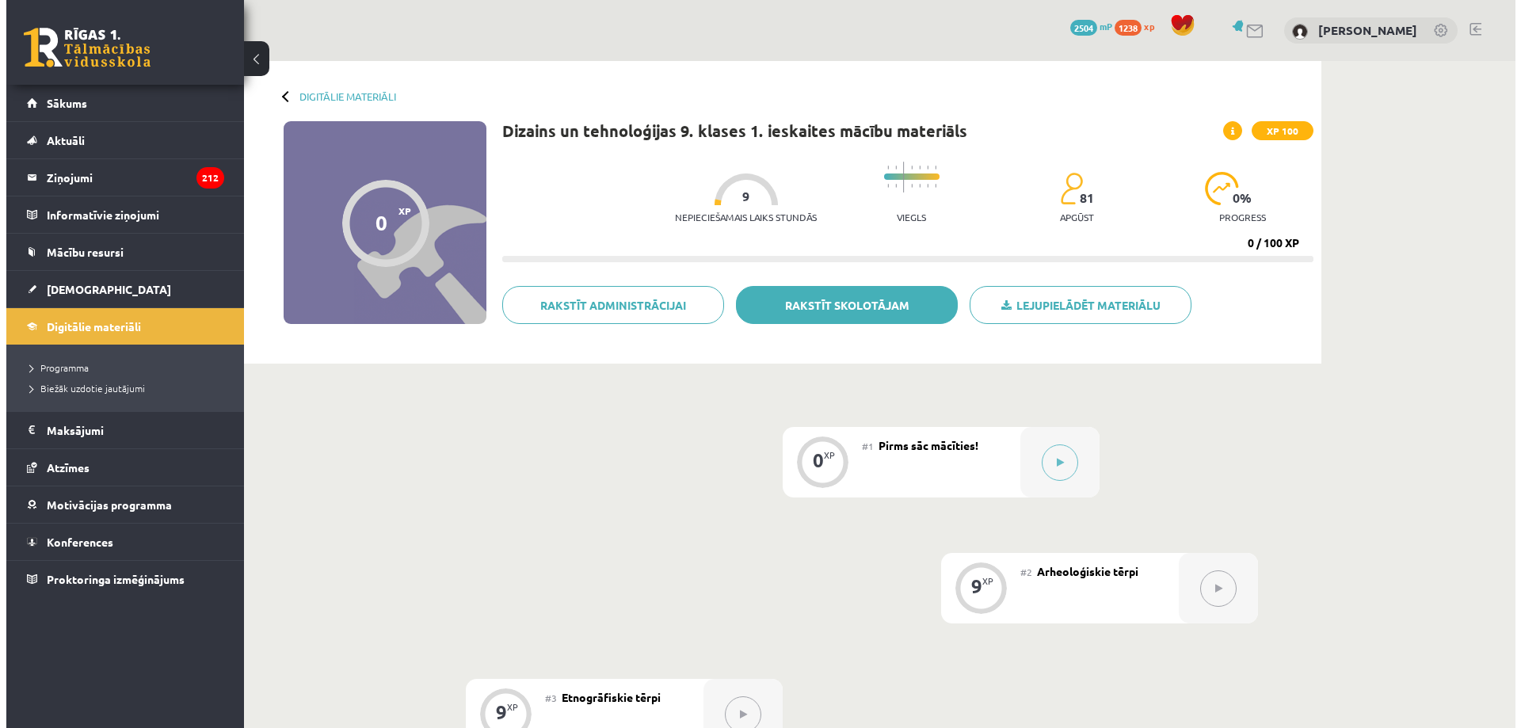
scroll to position [158, 0]
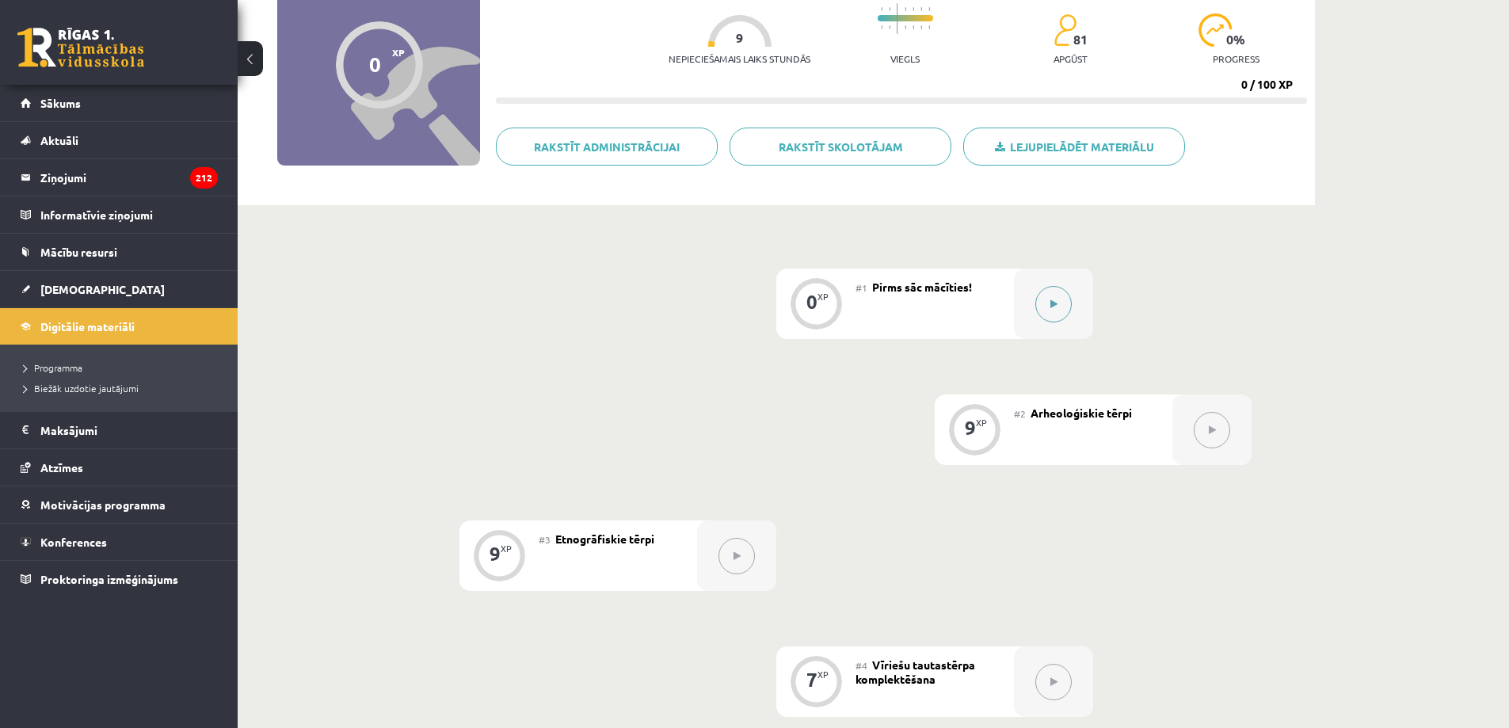
click at [1047, 305] on button at bounding box center [1053, 304] width 36 height 36
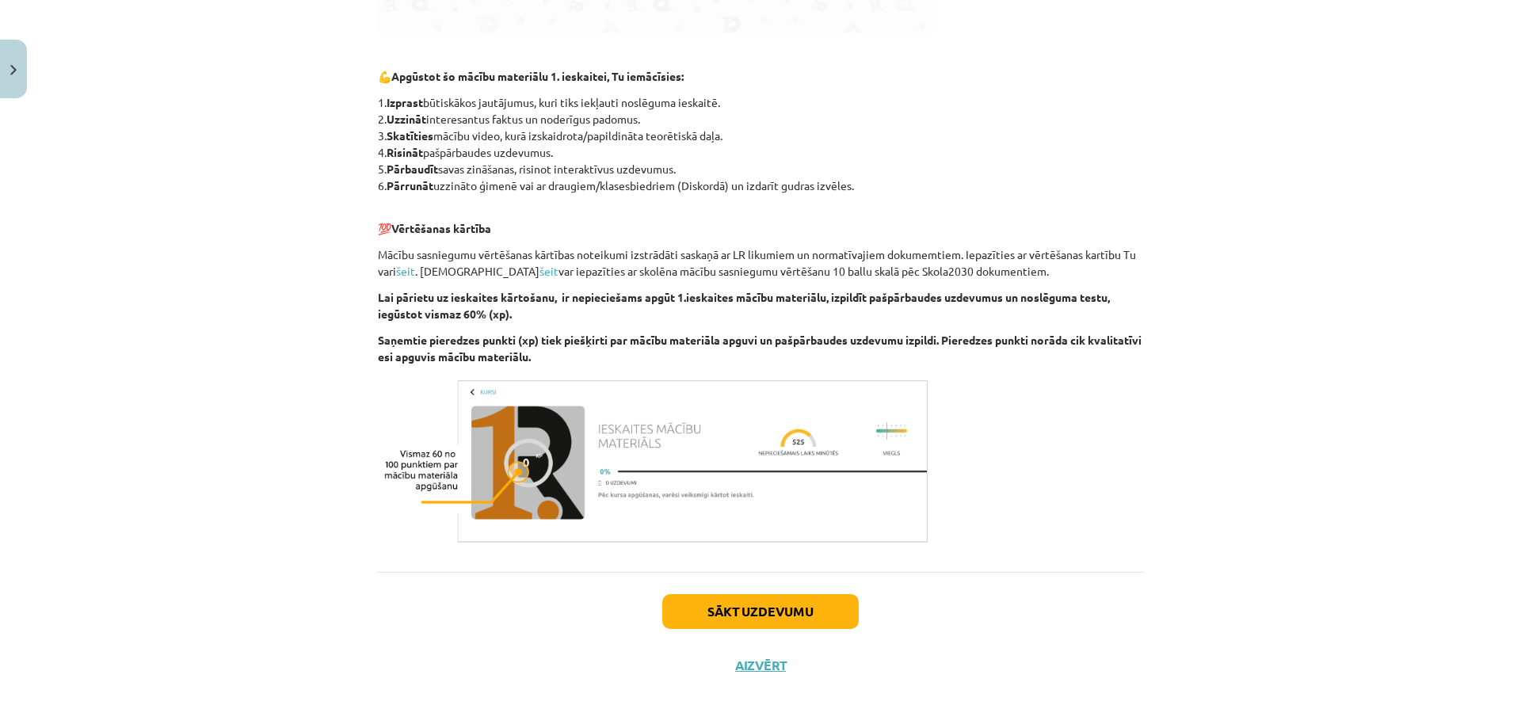
scroll to position [801, 0]
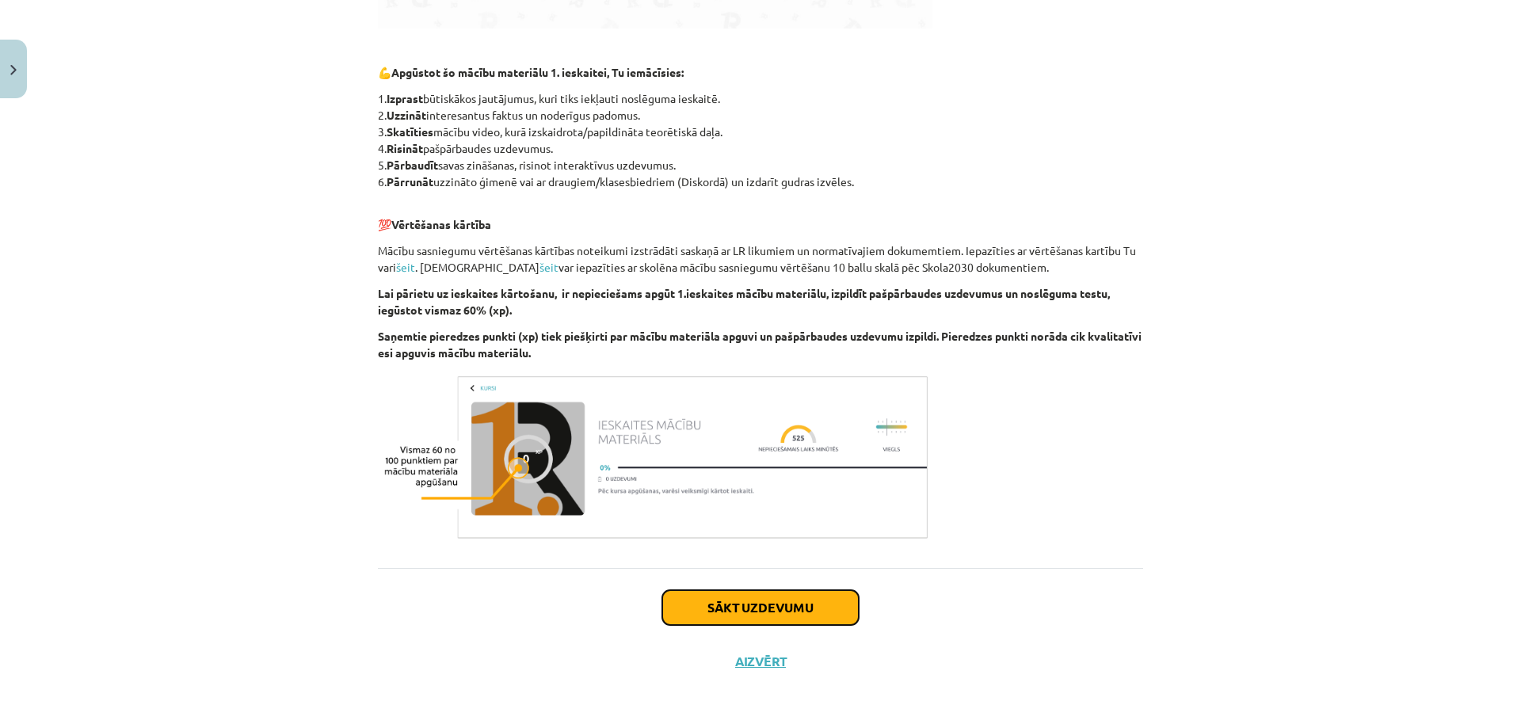
click at [775, 611] on button "Sākt uzdevumu" at bounding box center [760, 607] width 196 height 35
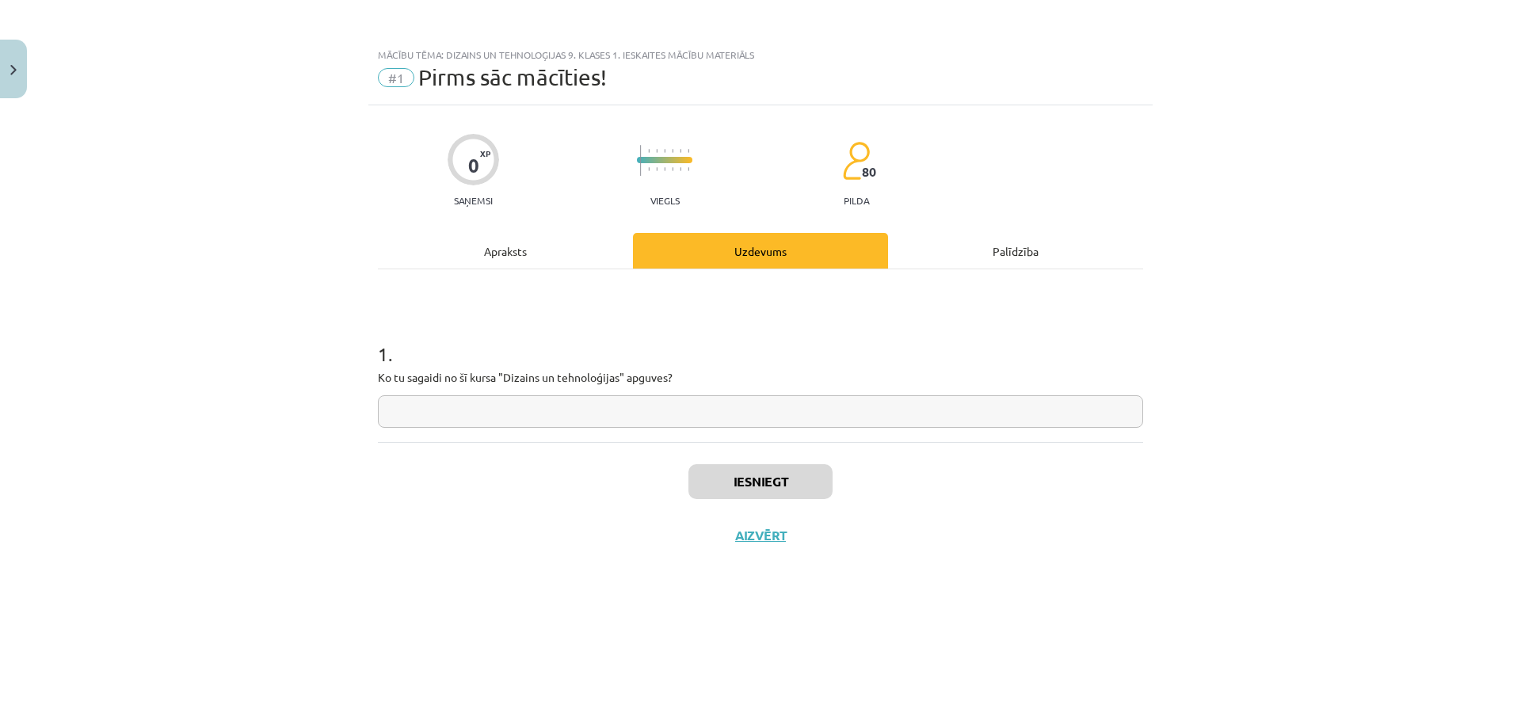
scroll to position [0, 0]
click at [473, 408] on input "text" at bounding box center [760, 411] width 765 height 32
type input "**********"
click at [788, 479] on button "Iesniegt" at bounding box center [760, 481] width 144 height 35
click at [752, 557] on button "Nākamā nodarbība" at bounding box center [760, 546] width 155 height 36
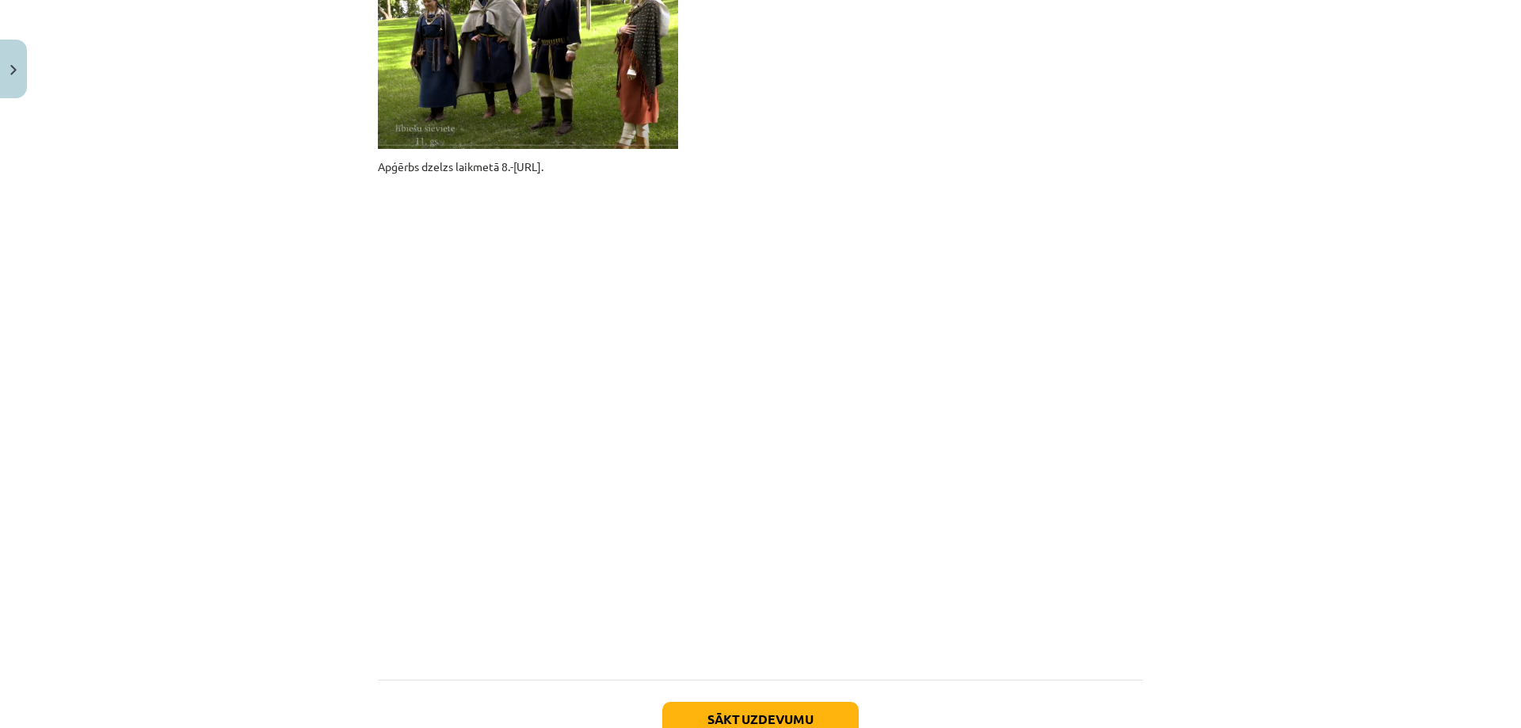
scroll to position [1109, 0]
